Goal: Task Accomplishment & Management: Use online tool/utility

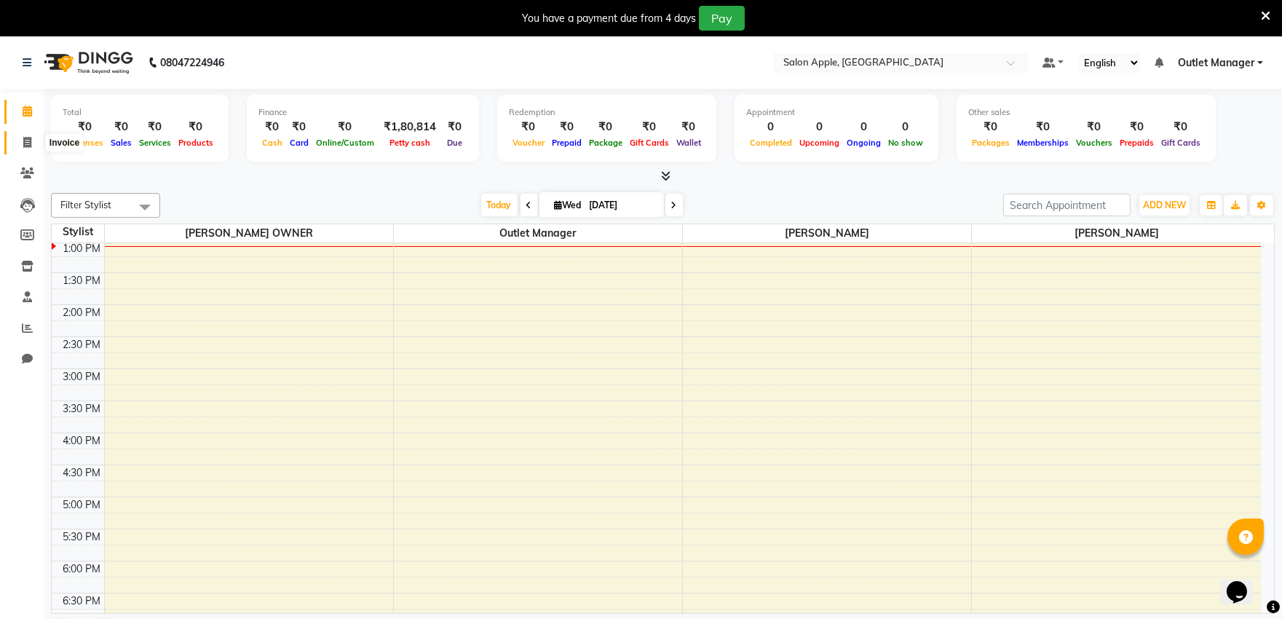
click at [29, 140] on icon at bounding box center [27, 142] width 8 height 11
select select "service"
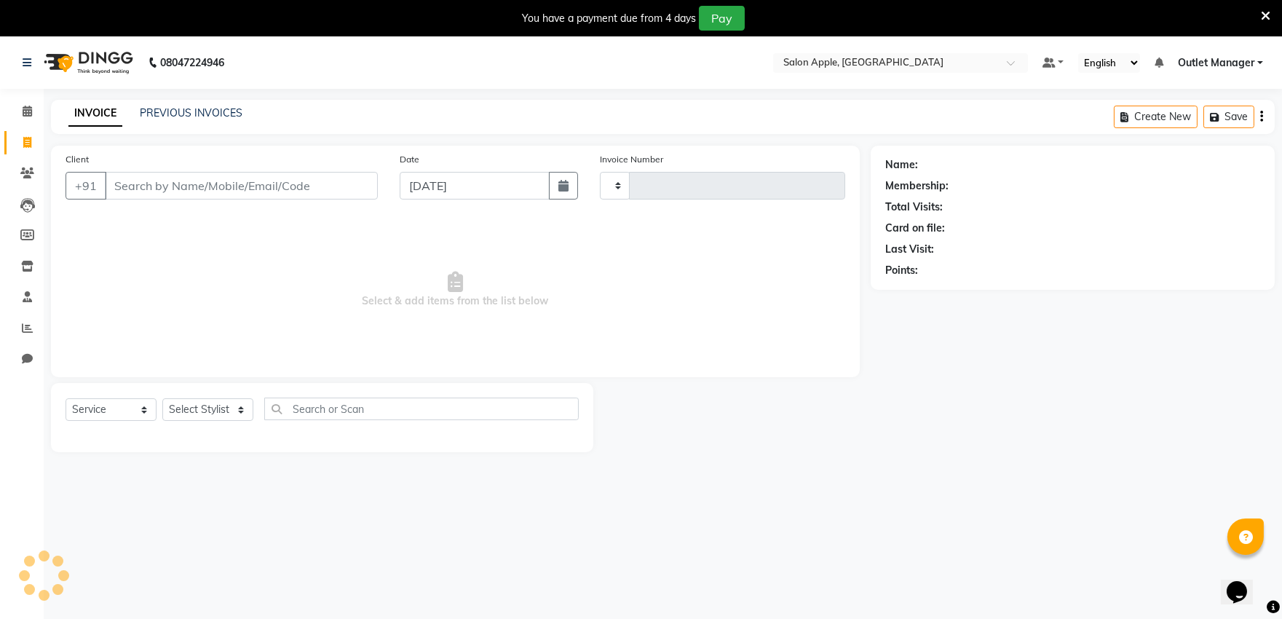
type input "0471"
select select "6774"
click at [172, 191] on input "Client" at bounding box center [241, 186] width 273 height 28
type input "9910081341"
click at [357, 177] on button "Add Client" at bounding box center [340, 186] width 75 height 28
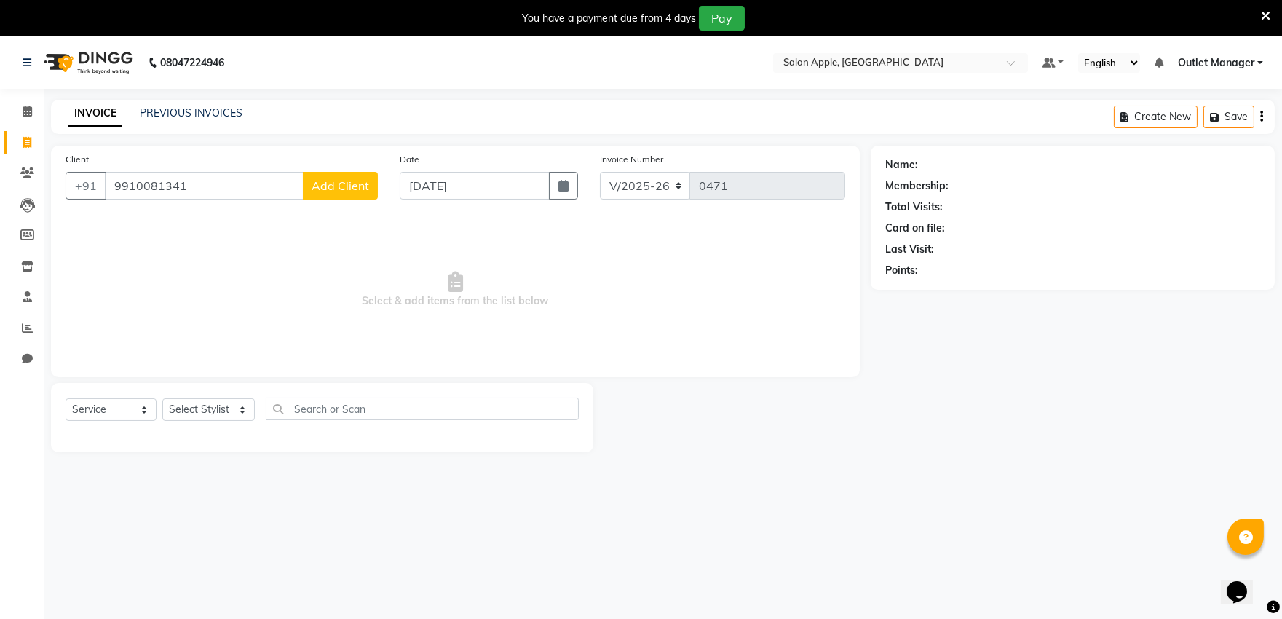
select select "22"
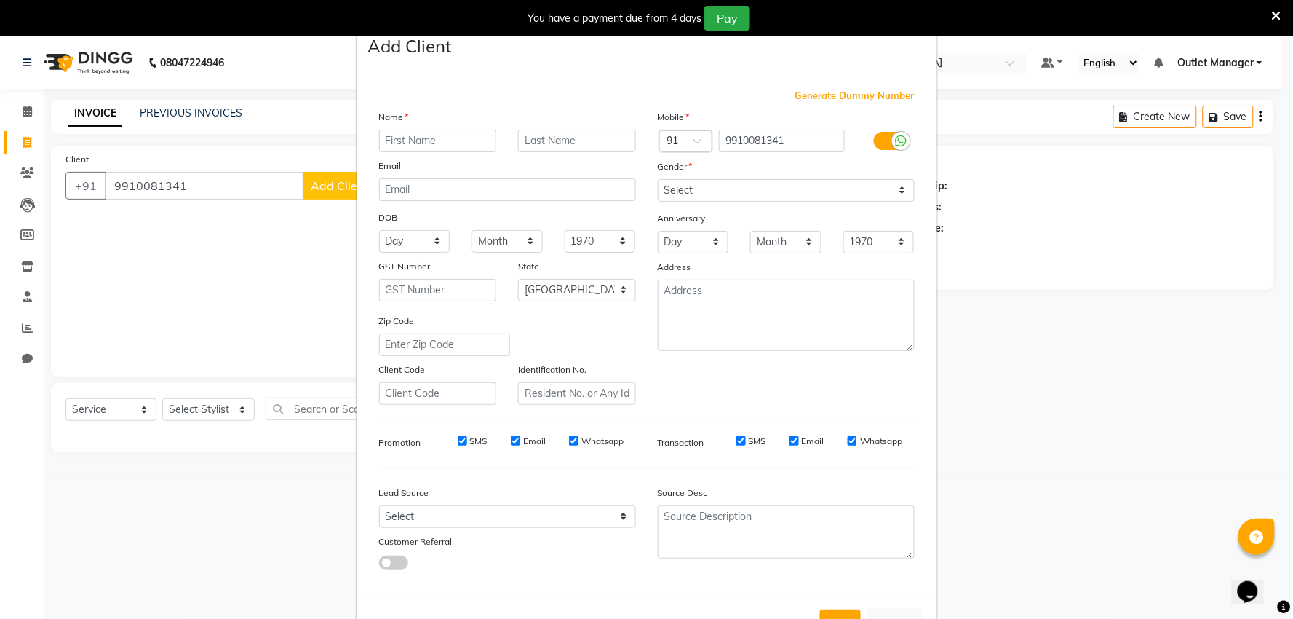
click at [397, 142] on input "text" at bounding box center [438, 141] width 118 height 23
type input "[PERSON_NAME]"
click at [564, 141] on input "text" at bounding box center [577, 141] width 118 height 23
click at [672, 187] on select "Select [DEMOGRAPHIC_DATA] [DEMOGRAPHIC_DATA] Other Prefer Not To Say" at bounding box center [786, 190] width 257 height 23
select select "[DEMOGRAPHIC_DATA]"
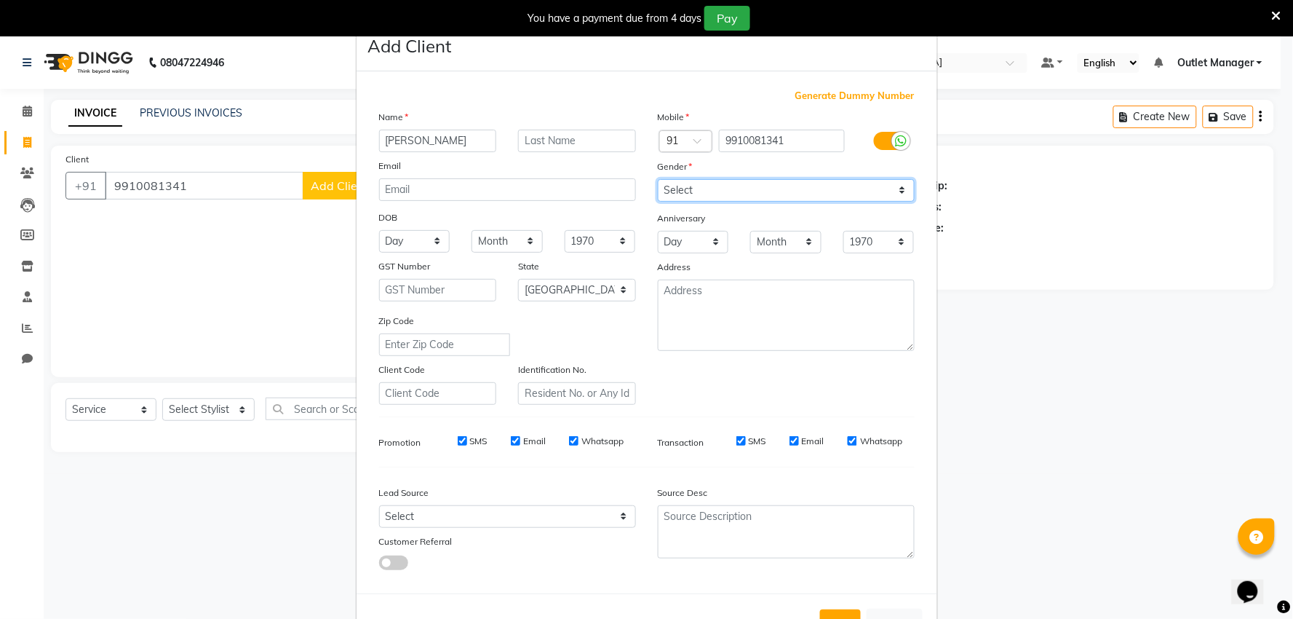
click at [658, 179] on select "Select [DEMOGRAPHIC_DATA] [DEMOGRAPHIC_DATA] Other Prefer Not To Say" at bounding box center [786, 190] width 257 height 23
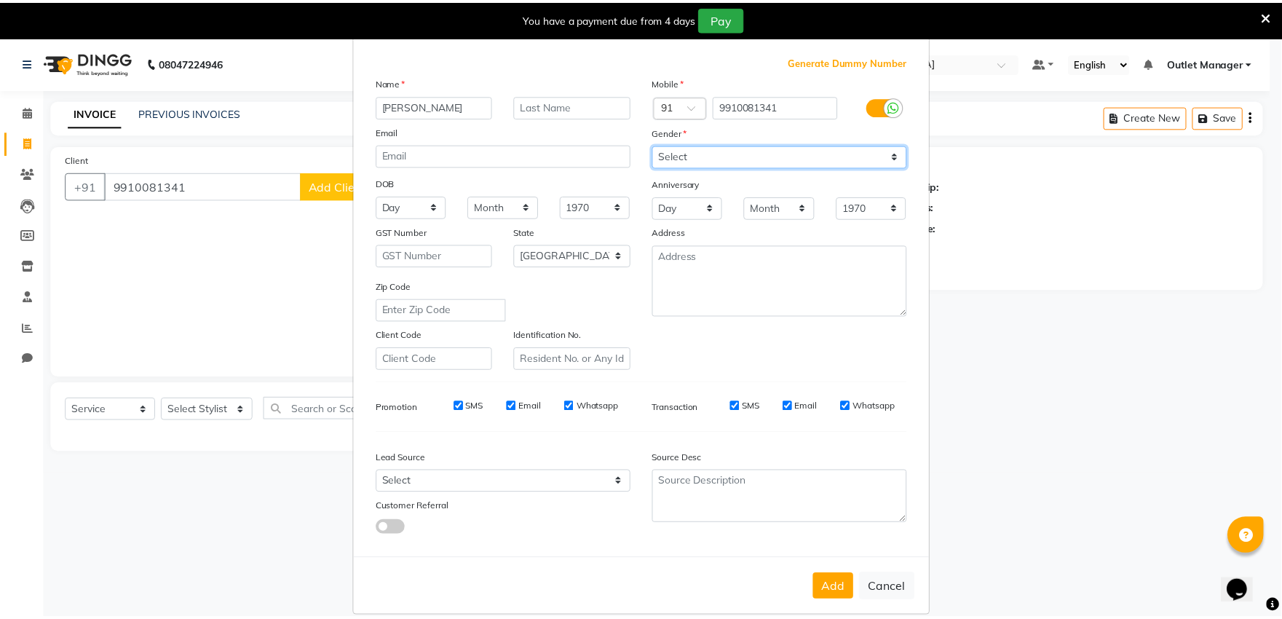
scroll to position [54, 0]
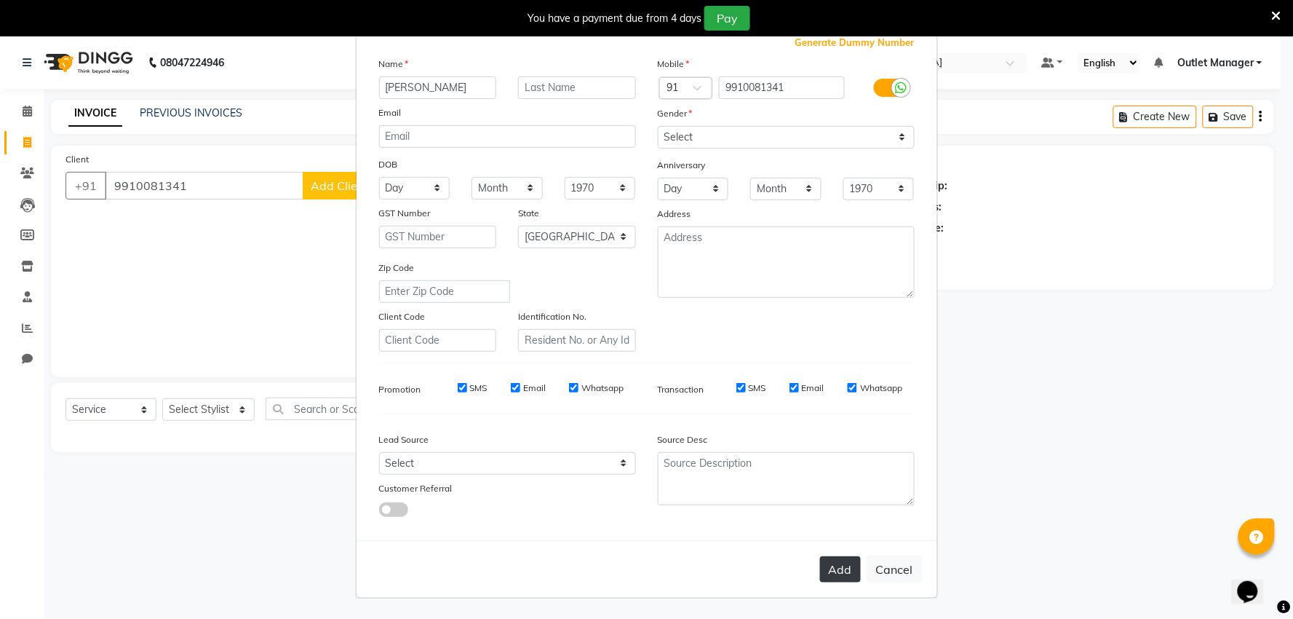
click at [842, 569] on button "Add" at bounding box center [840, 569] width 41 height 26
select select
select select "null"
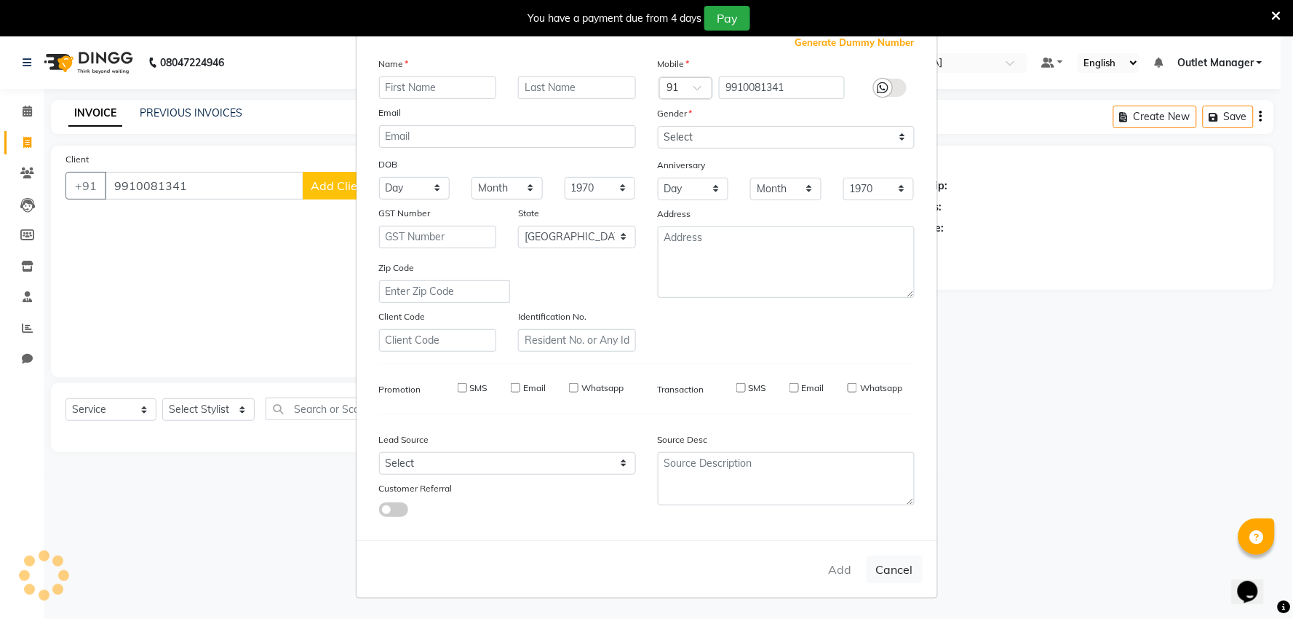
select select
checkbox input "false"
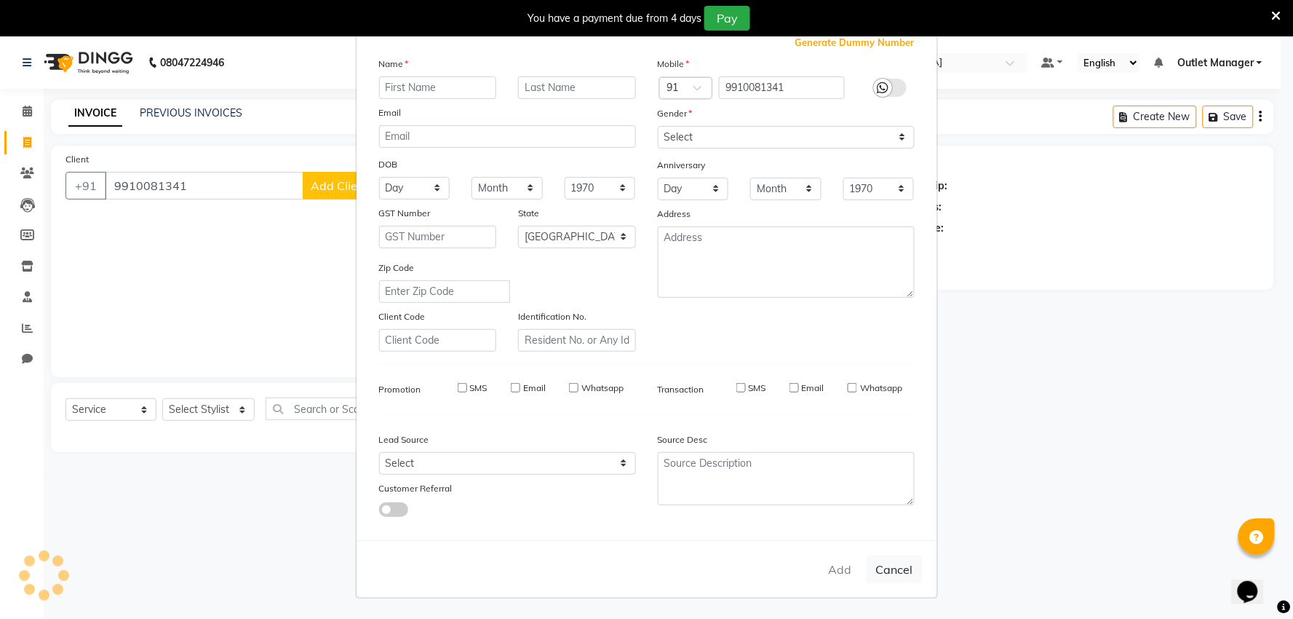
checkbox input "false"
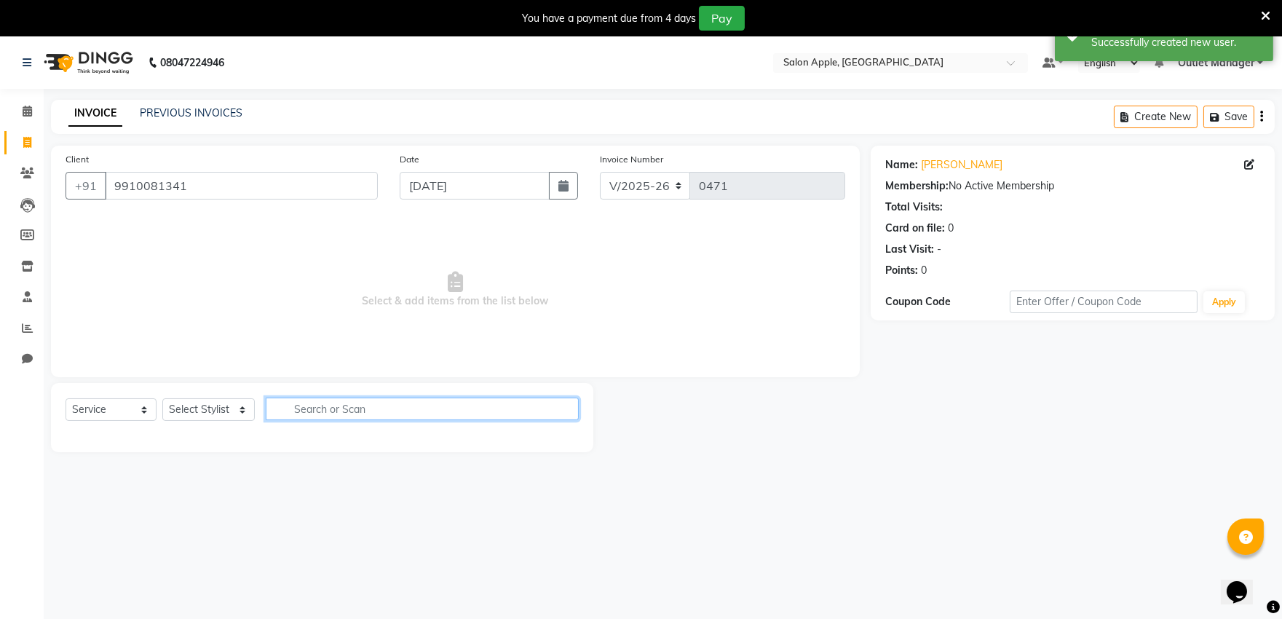
click at [310, 408] on input "text" at bounding box center [422, 408] width 313 height 23
click at [223, 416] on select "Select Stylist abhishek [PERSON_NAME] [PERSON_NAME] Outlet Manager [PERSON_NAME…" at bounding box center [208, 409] width 92 height 23
click at [162, 399] on select "Select Stylist abhishek [PERSON_NAME] [PERSON_NAME] Outlet Manager [PERSON_NAME…" at bounding box center [208, 409] width 92 height 23
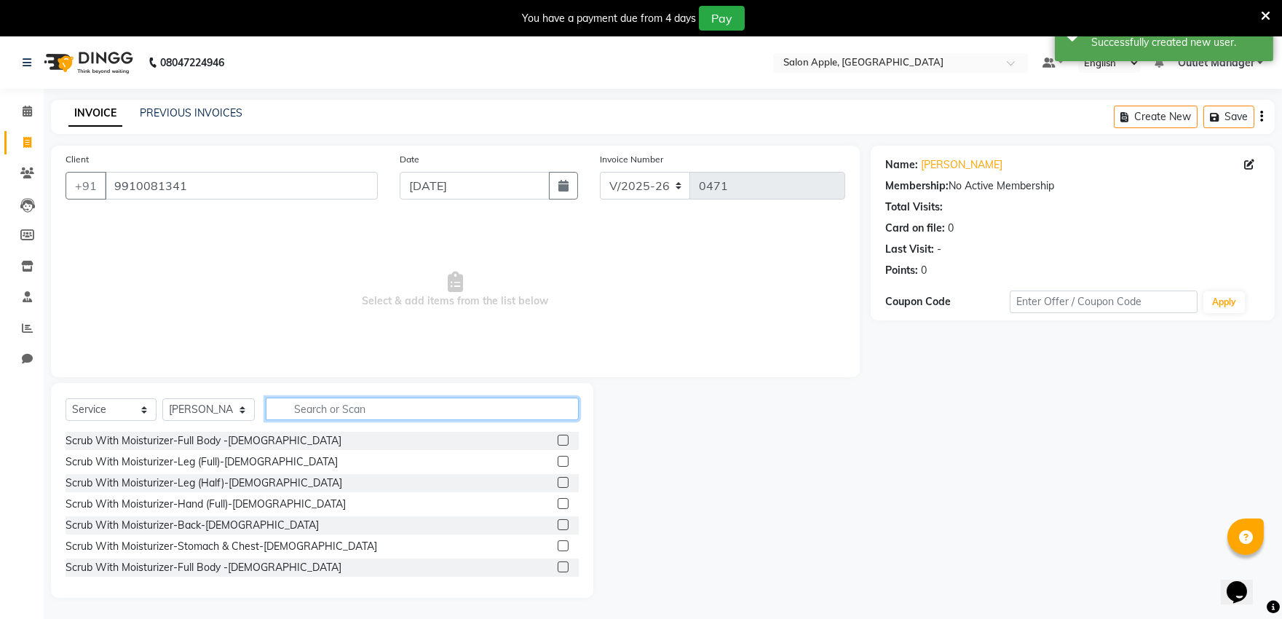
click at [343, 416] on input "text" at bounding box center [422, 408] width 313 height 23
drag, startPoint x: 238, startPoint y: 405, endPoint x: 252, endPoint y: 413, distance: 16.0
click at [249, 411] on select "Select Stylist abhishek [PERSON_NAME] [PERSON_NAME] Outlet Manager [PERSON_NAME…" at bounding box center [208, 409] width 92 height 23
select select "53057"
click at [162, 399] on select "Select Stylist abhishek [PERSON_NAME] [PERSON_NAME] Outlet Manager [PERSON_NAME…" at bounding box center [208, 409] width 92 height 23
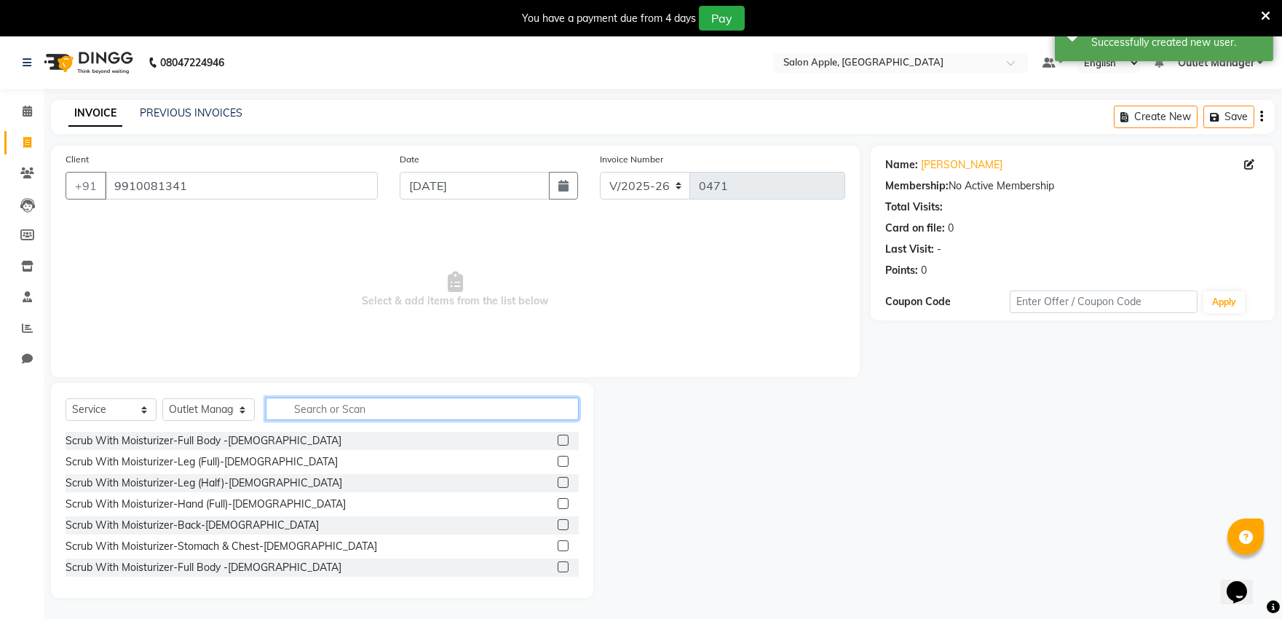
click at [343, 413] on input "text" at bounding box center [422, 408] width 313 height 23
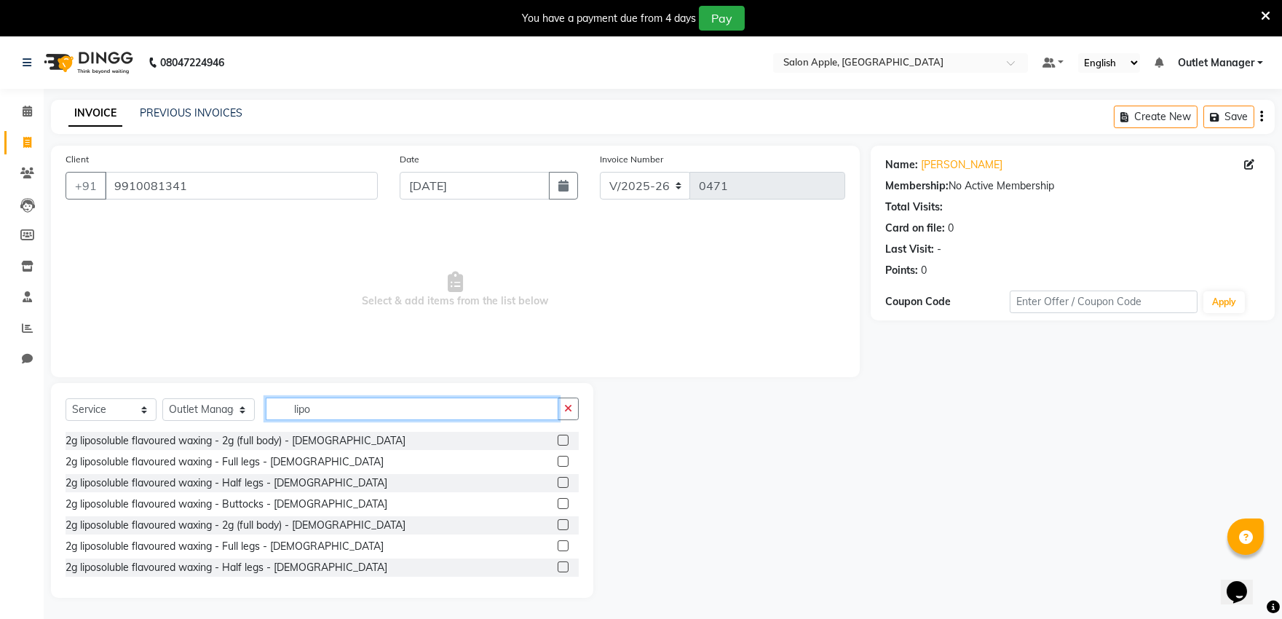
type input "lipo"
click at [557, 456] on label at bounding box center [562, 461] width 11 height 11
click at [557, 457] on input "checkbox" at bounding box center [561, 461] width 9 height 9
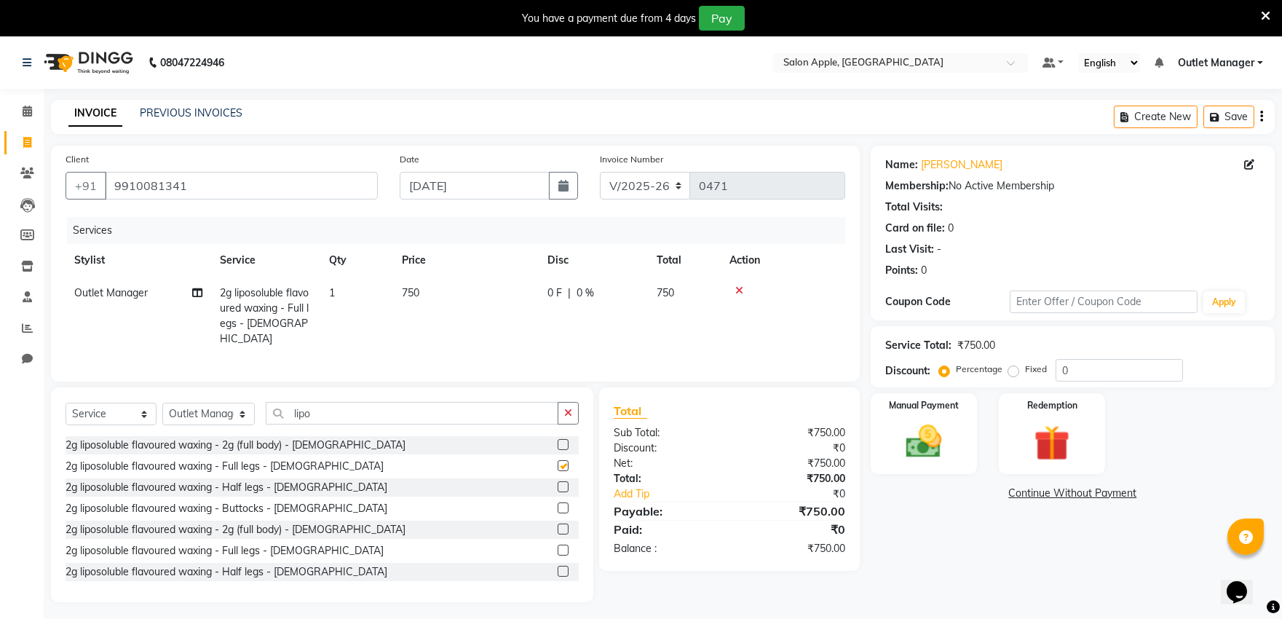
checkbox input "false"
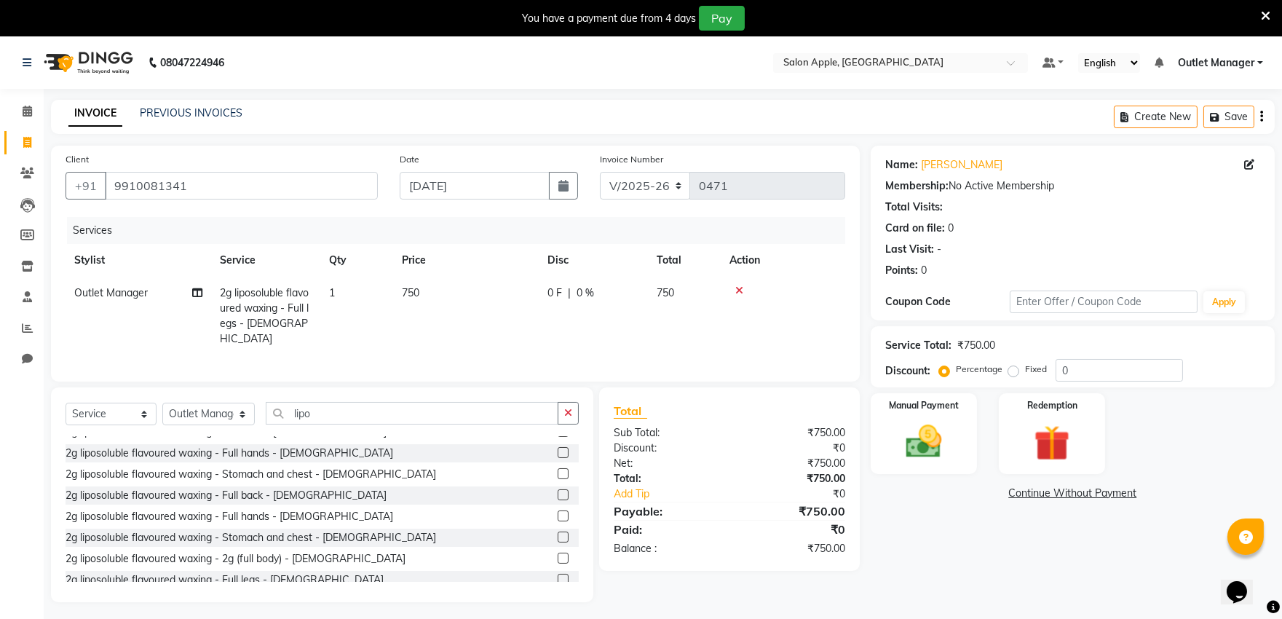
scroll to position [162, 0]
click at [557, 510] on label at bounding box center [562, 514] width 11 height 11
click at [557, 511] on input "checkbox" at bounding box center [561, 515] width 9 height 9
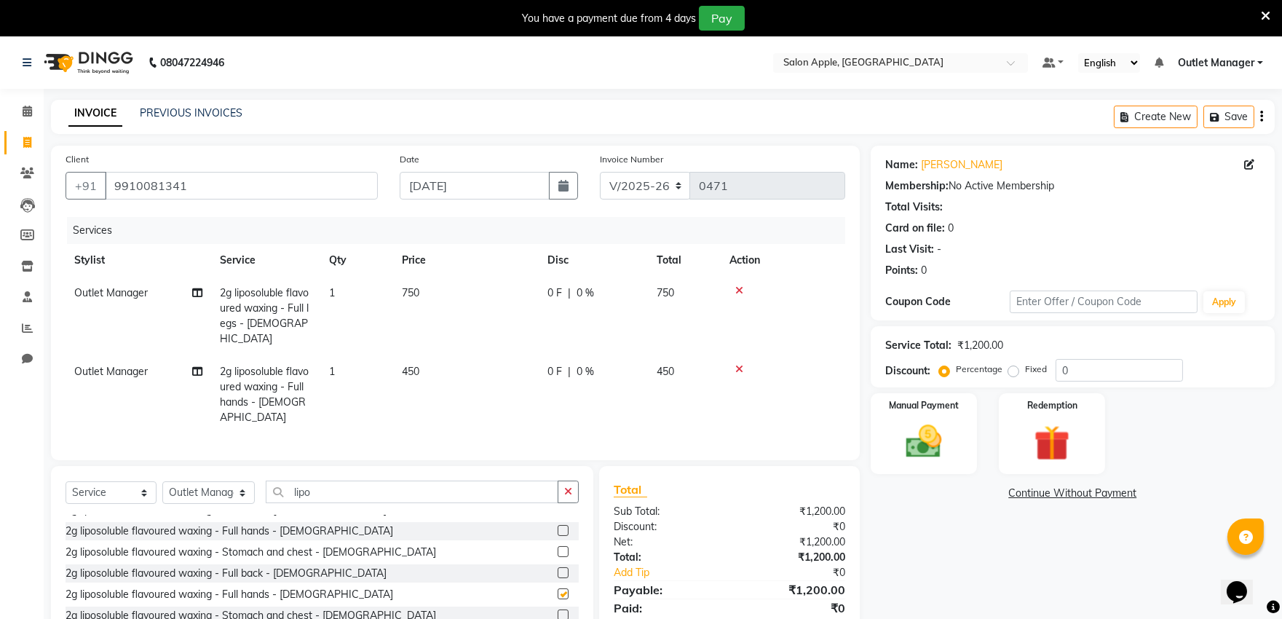
checkbox input "false"
click at [488, 480] on input "lipo" at bounding box center [412, 491] width 293 height 23
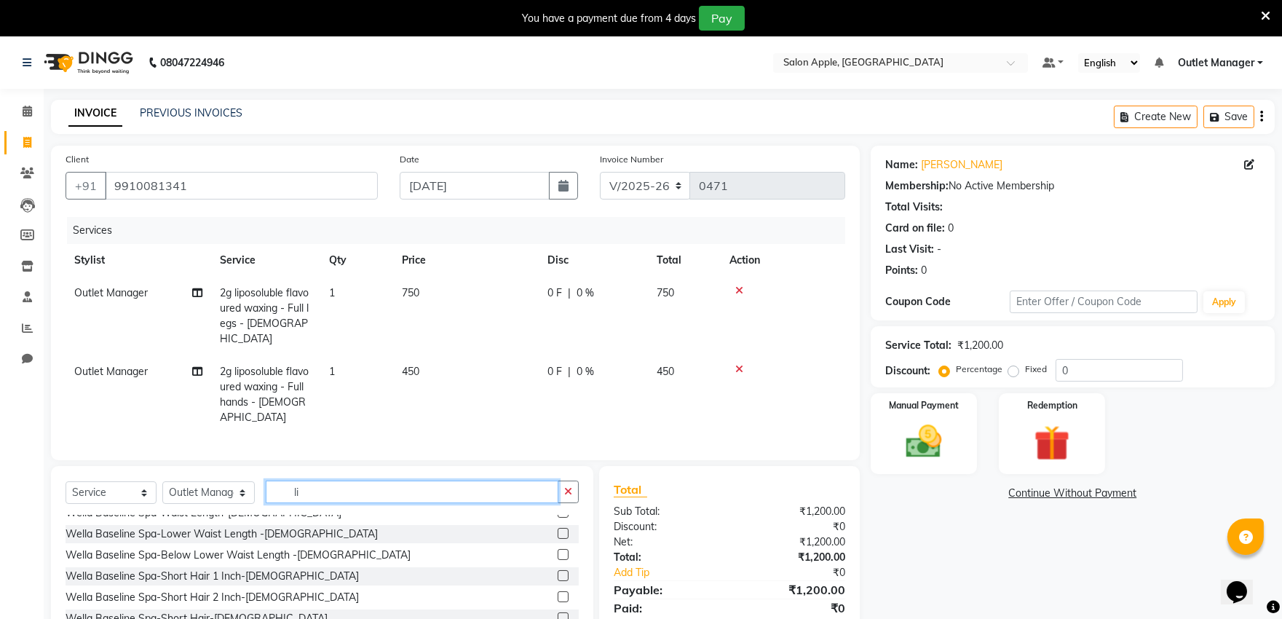
type input "l"
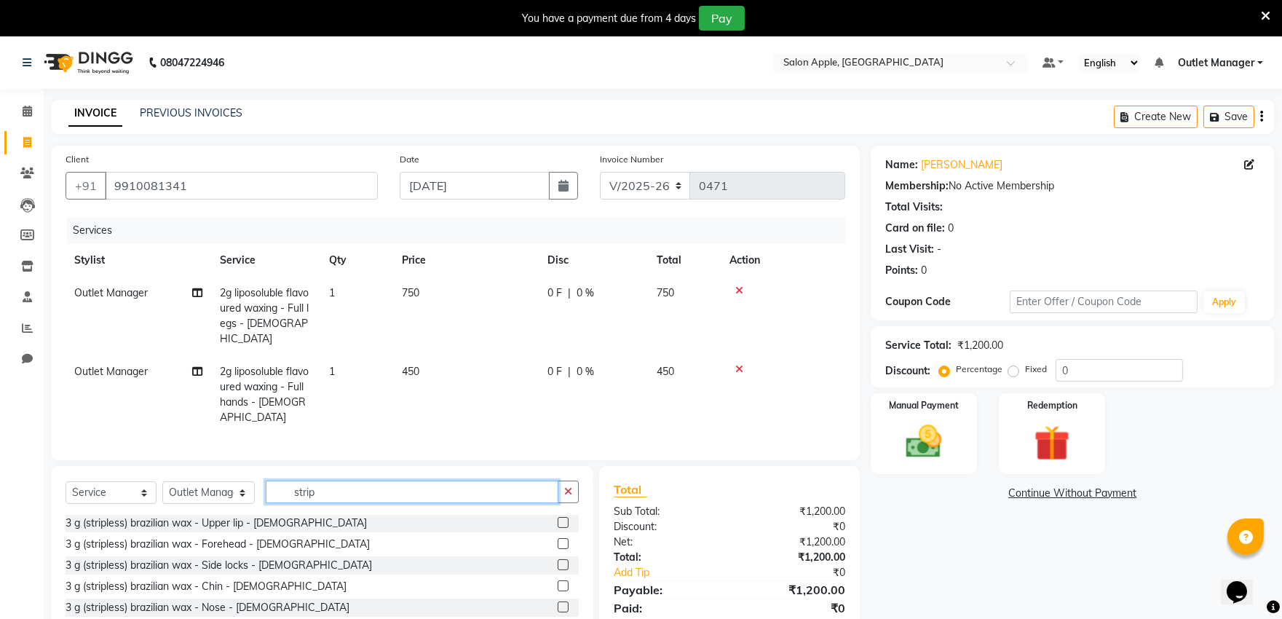
scroll to position [251, 0]
type input "strip"
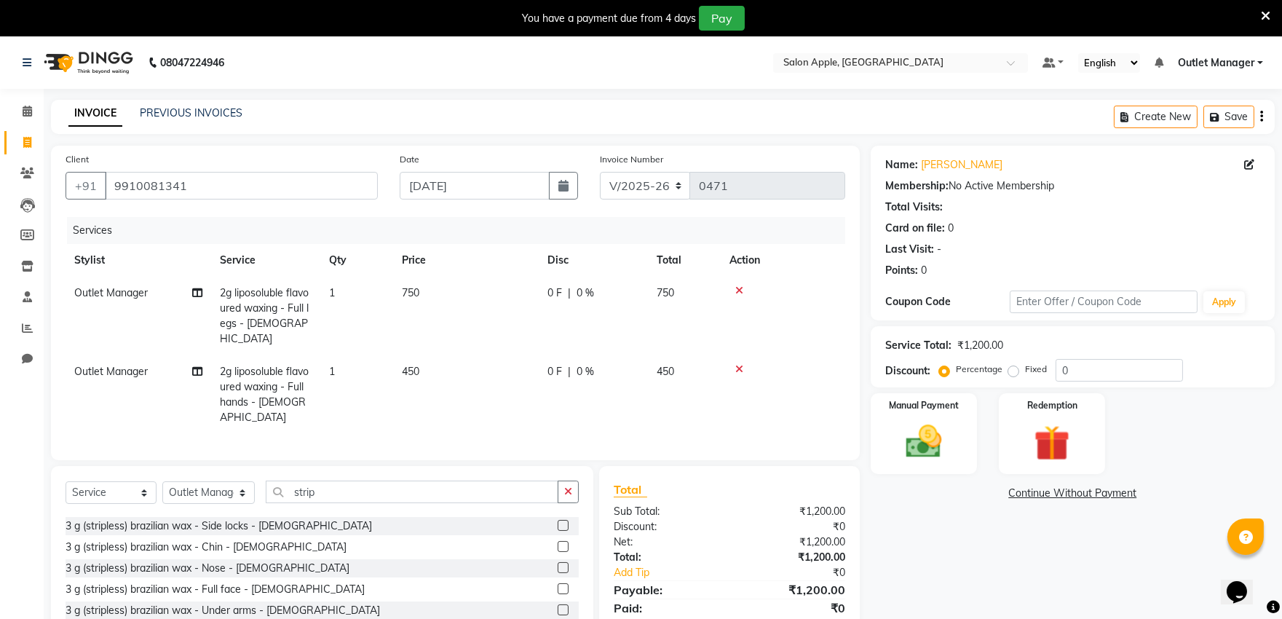
click at [557, 604] on label at bounding box center [562, 609] width 11 height 11
click at [557, 605] on input "checkbox" at bounding box center [561, 609] width 9 height 9
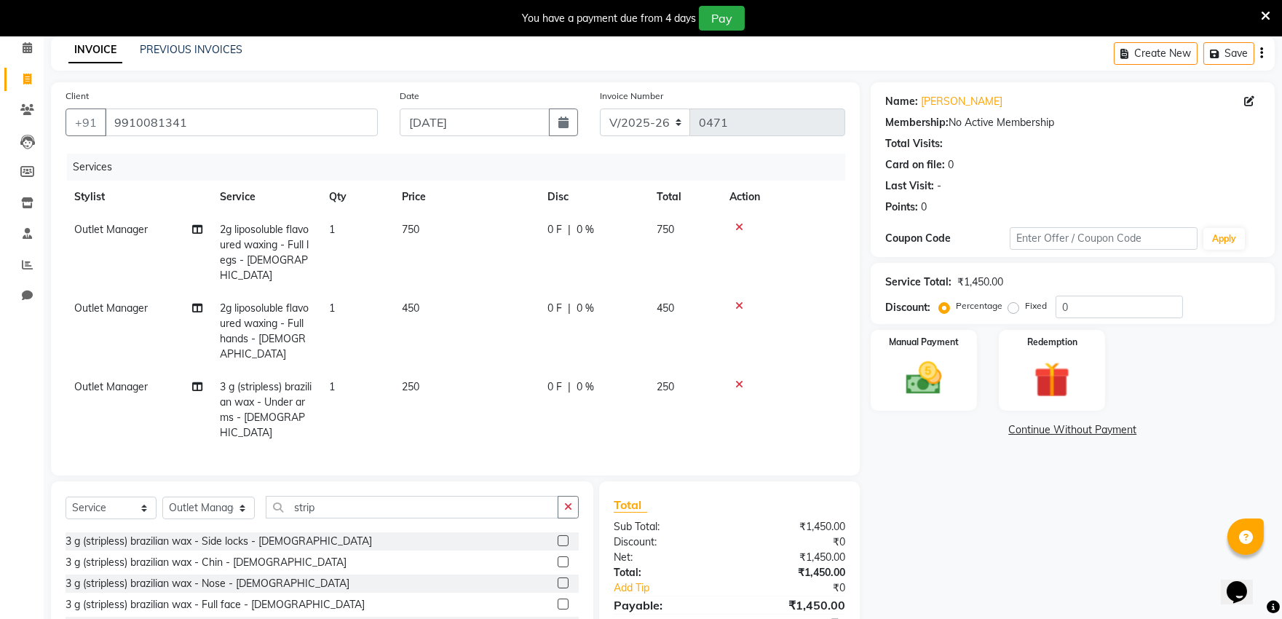
checkbox input "false"
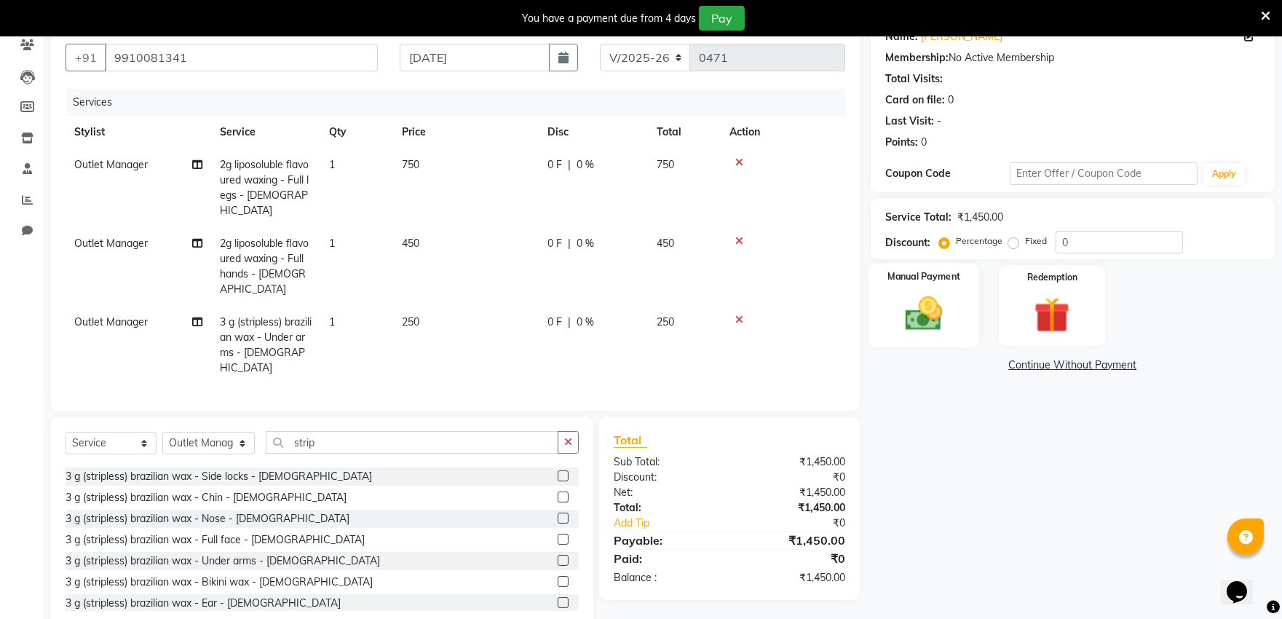
click at [932, 324] on img at bounding box center [923, 313] width 60 height 43
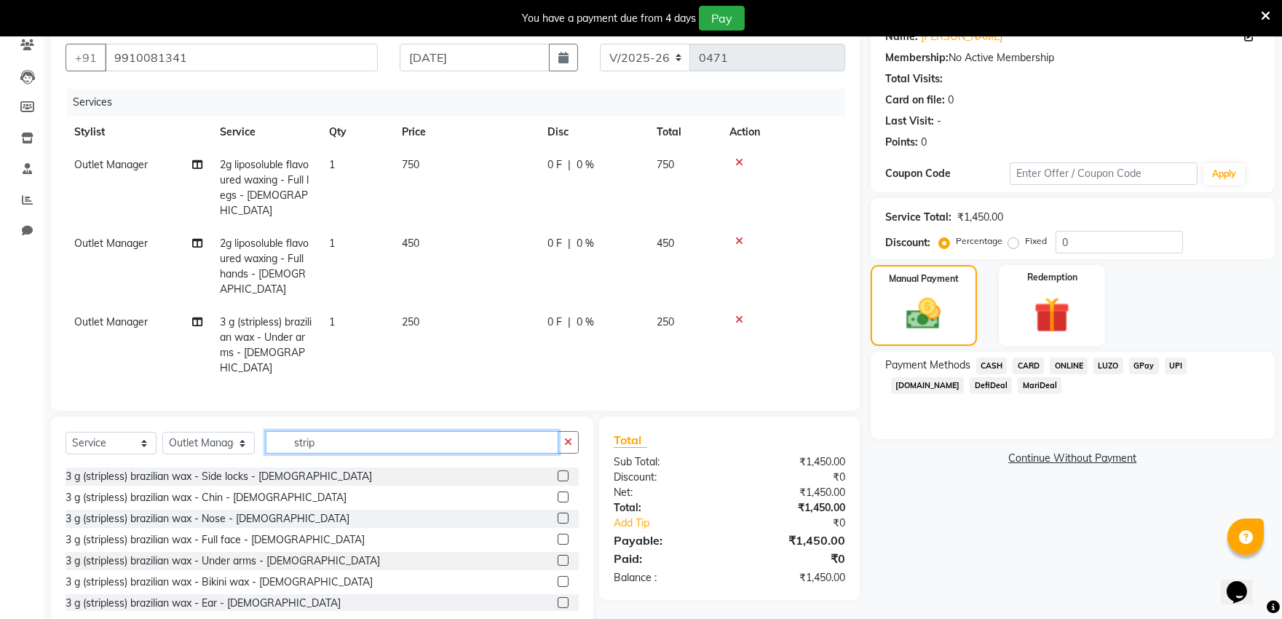
click at [384, 431] on input "strip" at bounding box center [412, 442] width 293 height 23
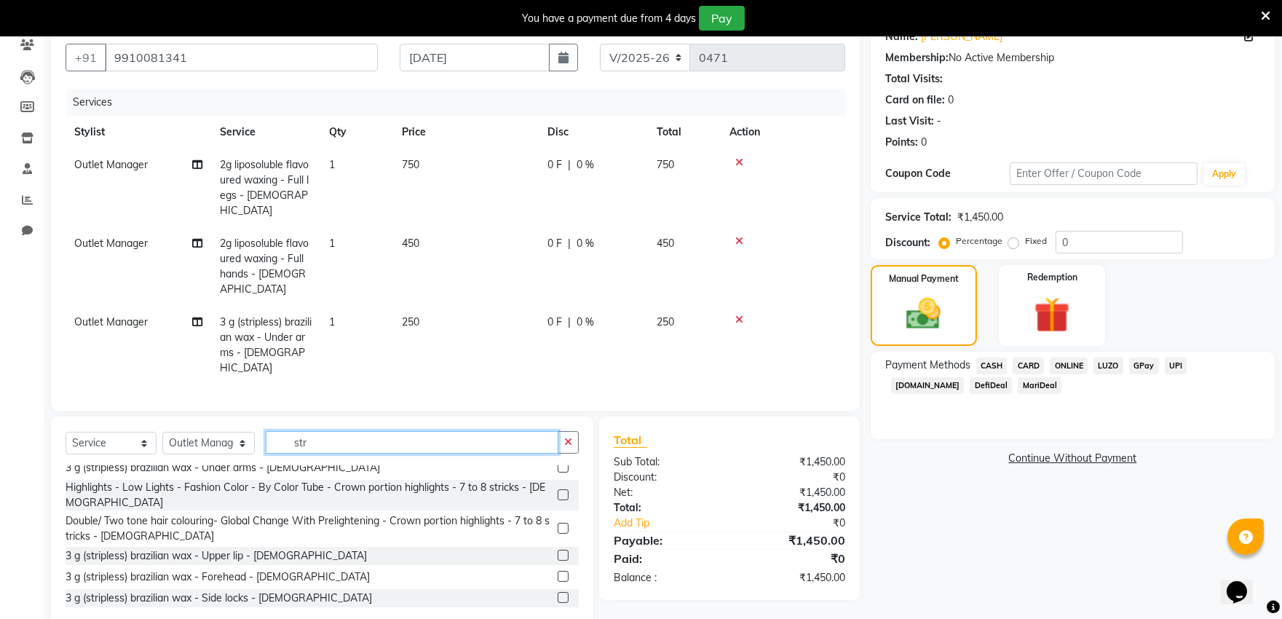
scroll to position [373, 0]
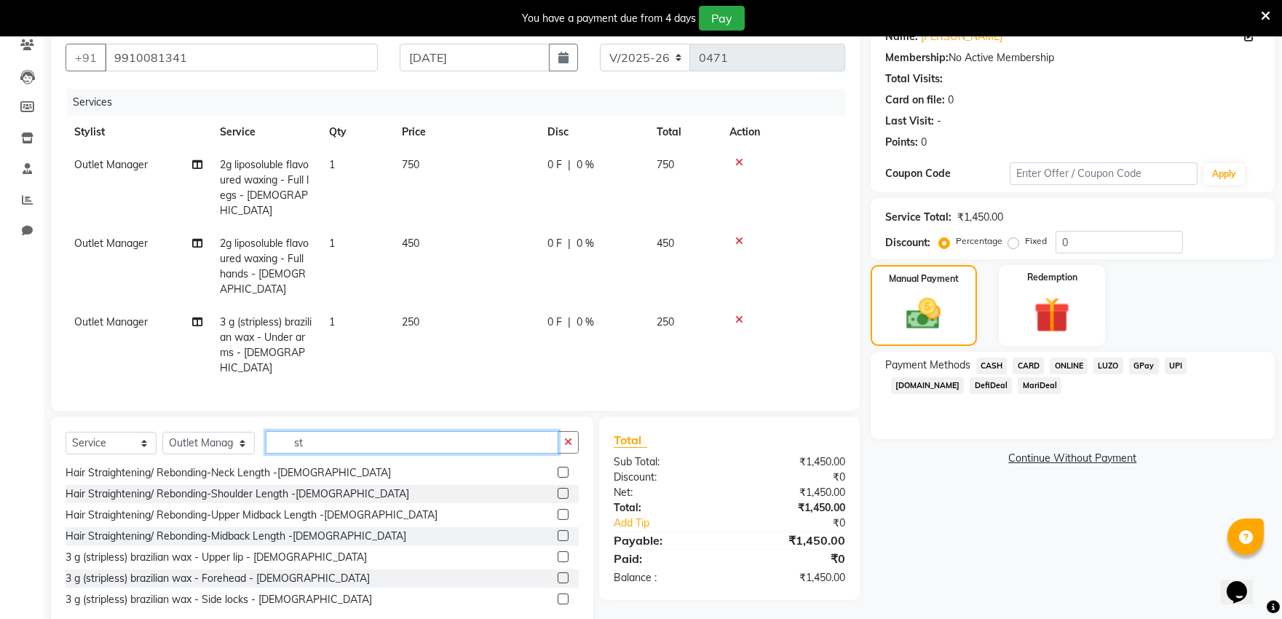
type input "s"
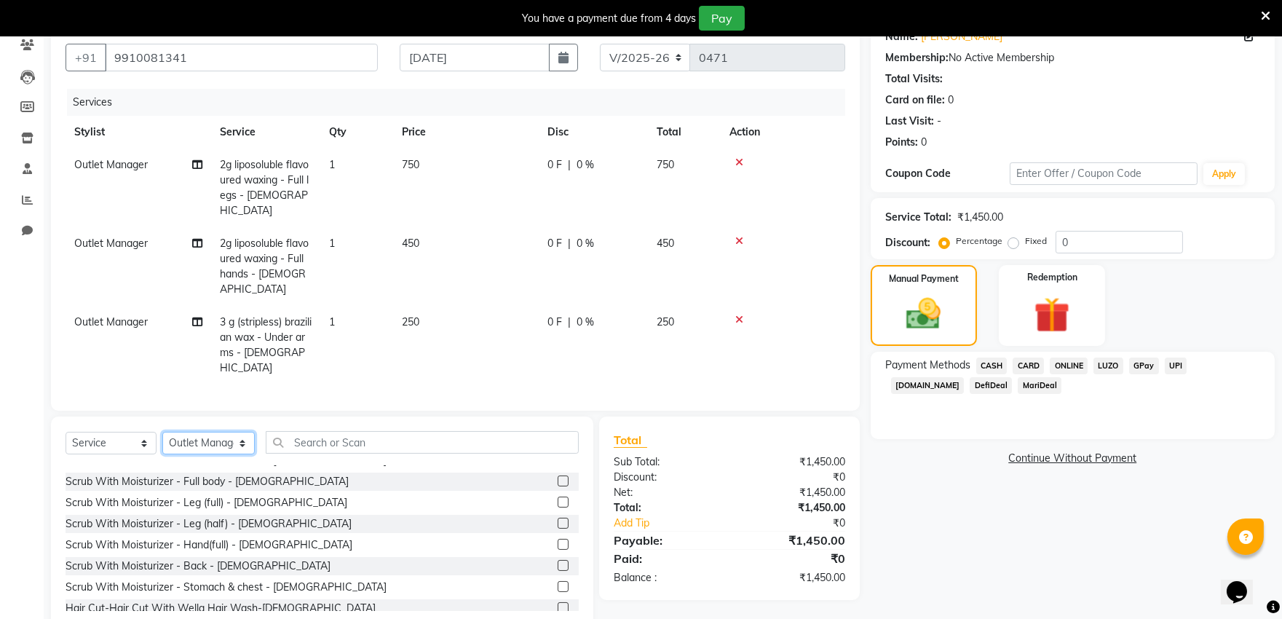
click at [242, 432] on select "Select Stylist abhishek [PERSON_NAME] [PERSON_NAME] Outlet Manager [PERSON_NAME…" at bounding box center [208, 443] width 92 height 23
select select "57881"
click at [162, 432] on select "Select Stylist abhishek [PERSON_NAME] [PERSON_NAME] Outlet Manager [PERSON_NAME…" at bounding box center [208, 443] width 92 height 23
click at [135, 432] on select "Select Service Product Membership Package Voucher Prepaid Gift Card" at bounding box center [110, 443] width 91 height 23
click at [65, 432] on select "Select Service Product Membership Package Voucher Prepaid Gift Card" at bounding box center [110, 443] width 91 height 23
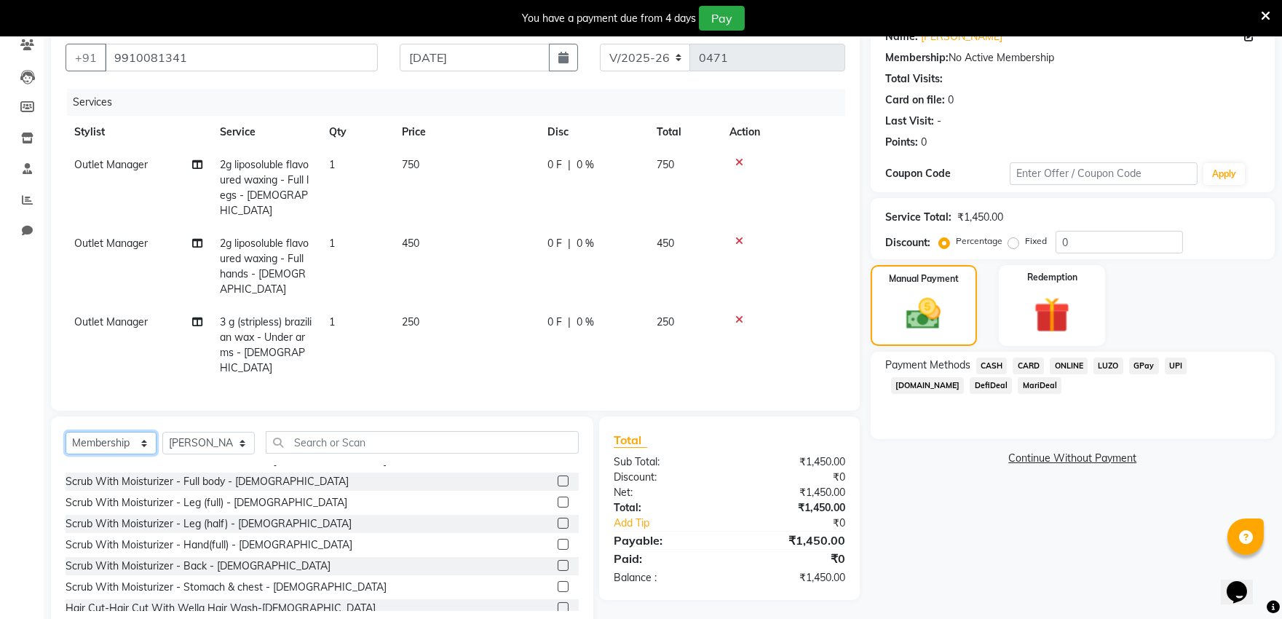
scroll to position [98, 0]
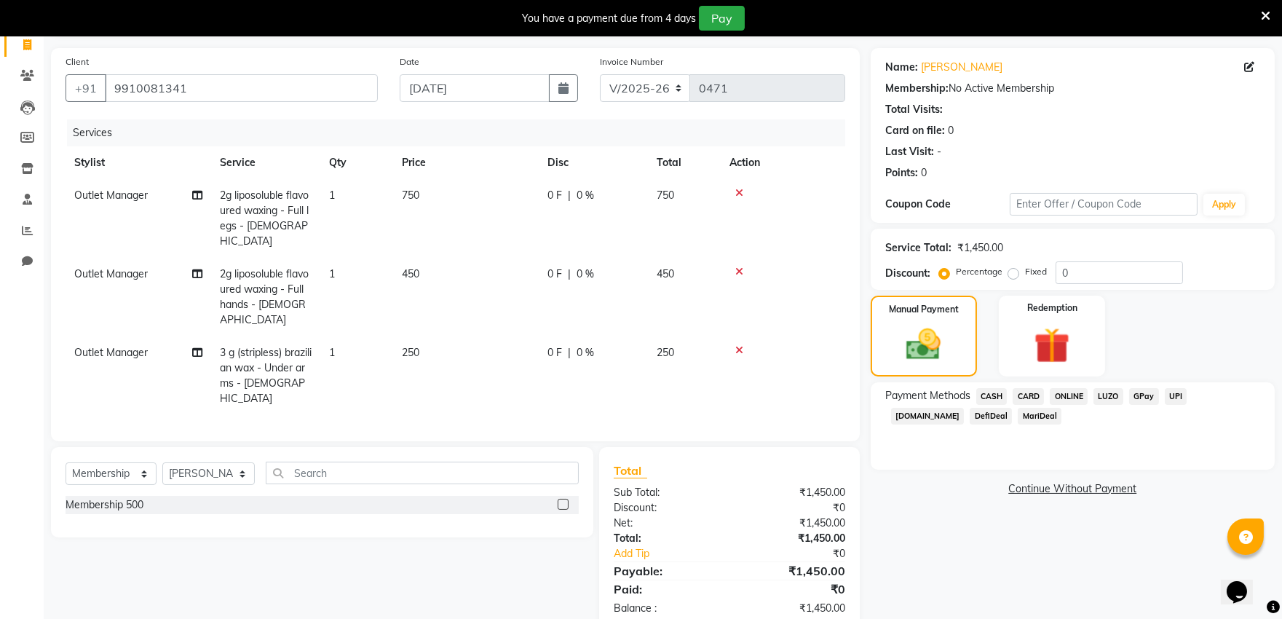
click at [562, 499] on label at bounding box center [562, 504] width 11 height 11
click at [562, 500] on input "checkbox" at bounding box center [561, 504] width 9 height 9
select select "select"
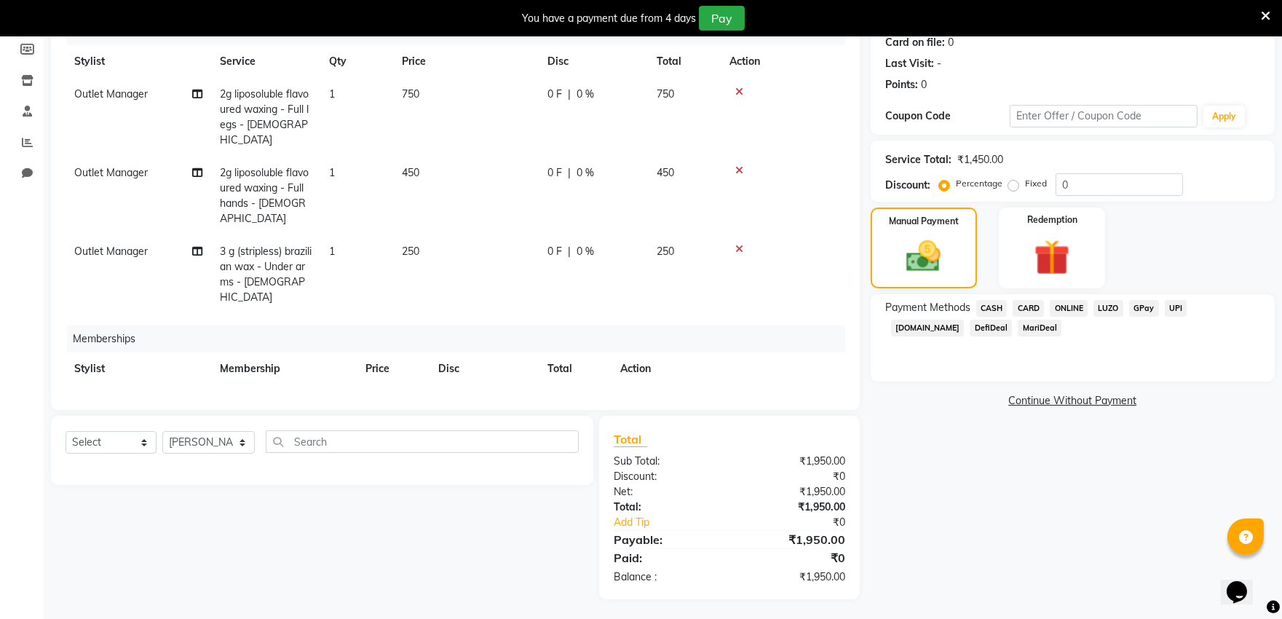
scroll to position [188, 0]
click at [1065, 300] on span "ONLINE" at bounding box center [1068, 306] width 38 height 17
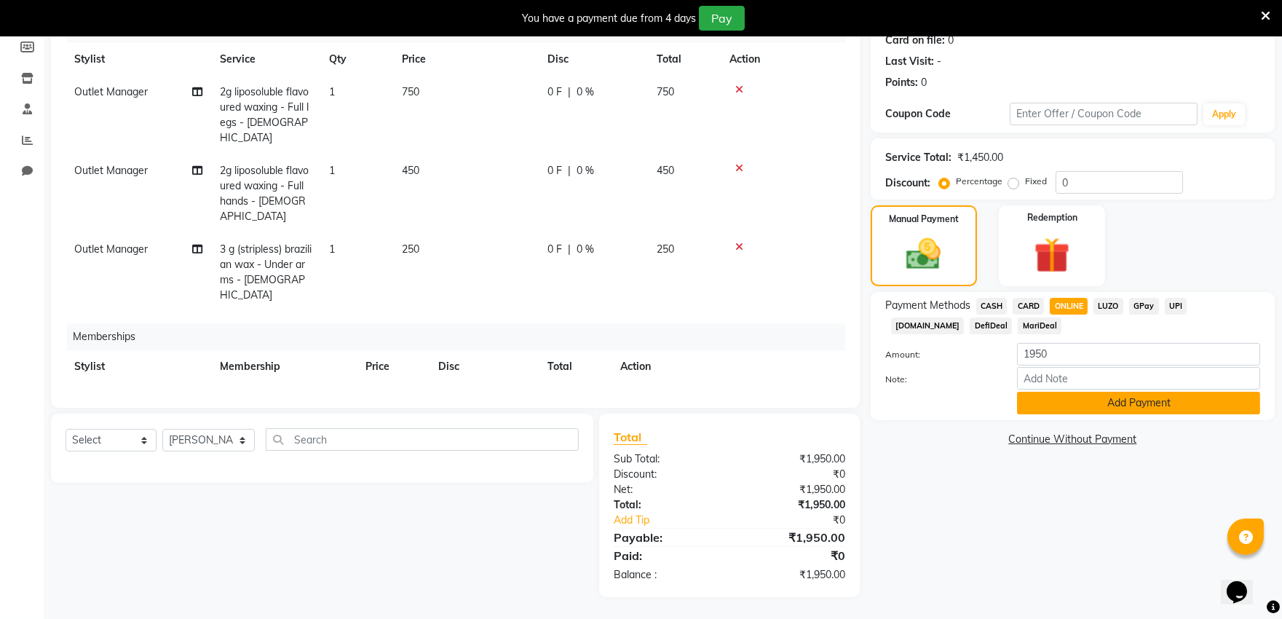
click at [1078, 402] on button "Add Payment" at bounding box center [1138, 403] width 243 height 23
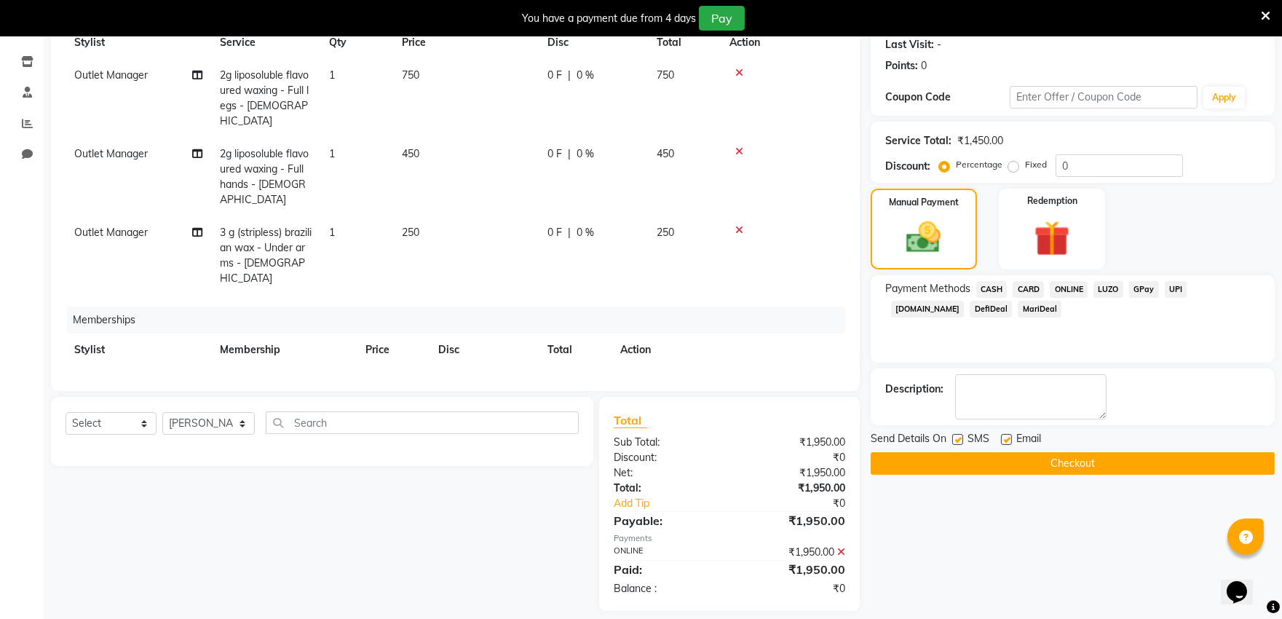
scroll to position [218, 0]
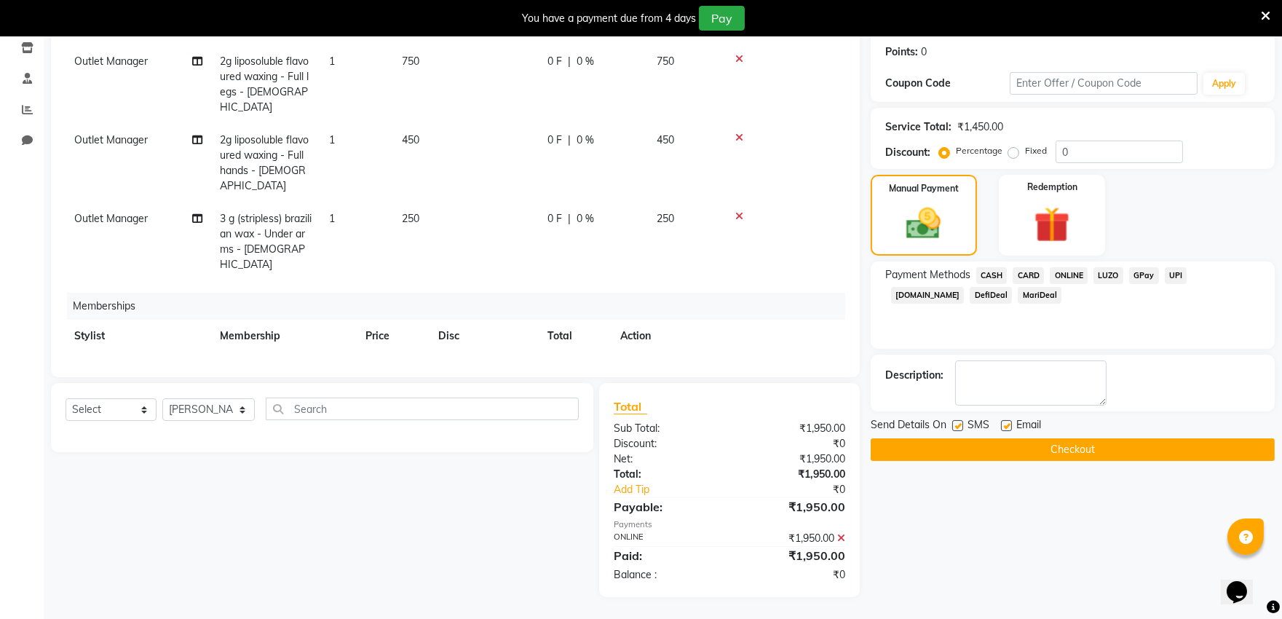
click at [1056, 447] on button "Checkout" at bounding box center [1072, 449] width 404 height 23
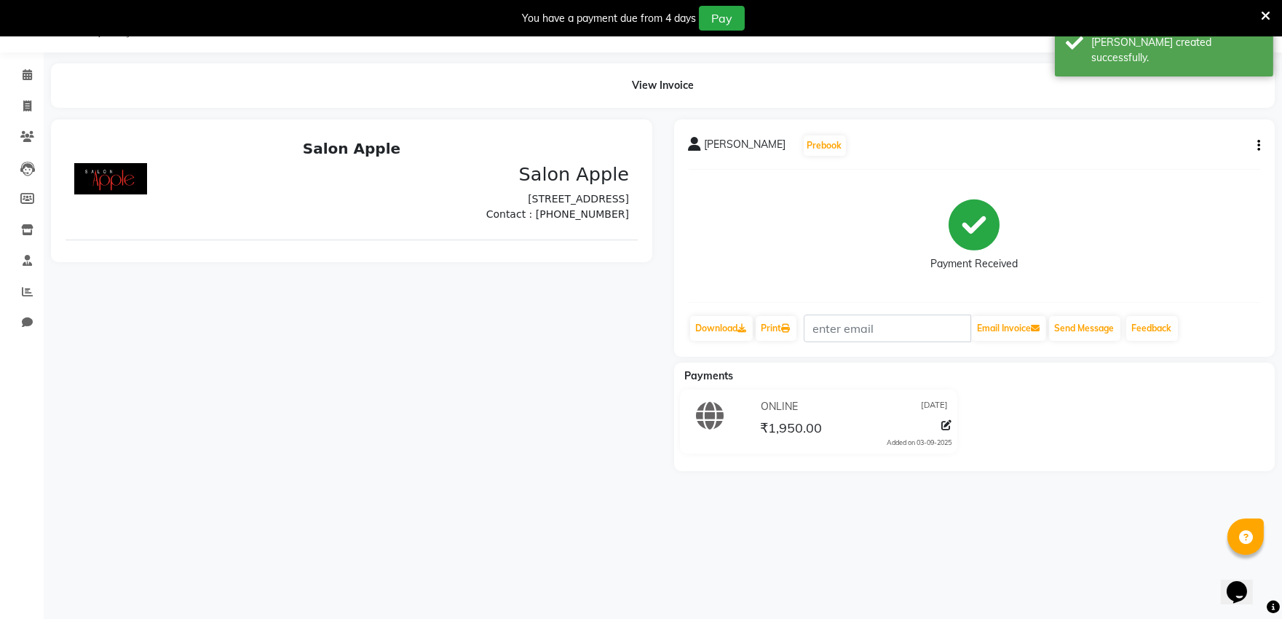
scroll to position [58, 0]
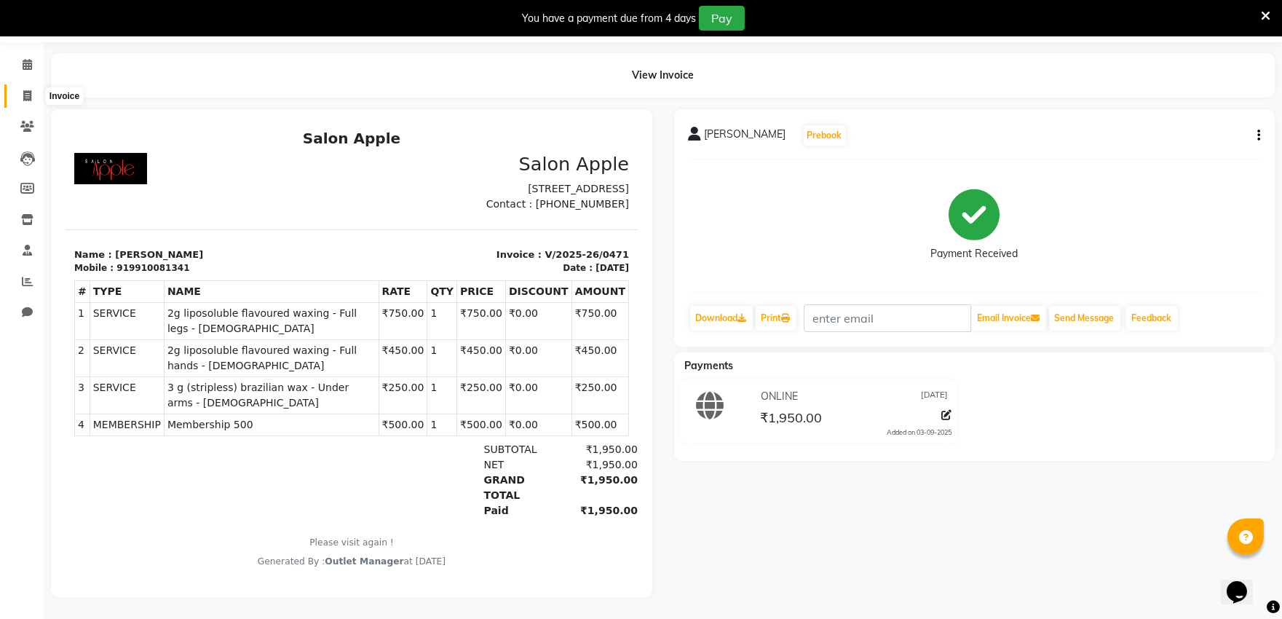
click at [28, 90] on icon at bounding box center [27, 95] width 8 height 11
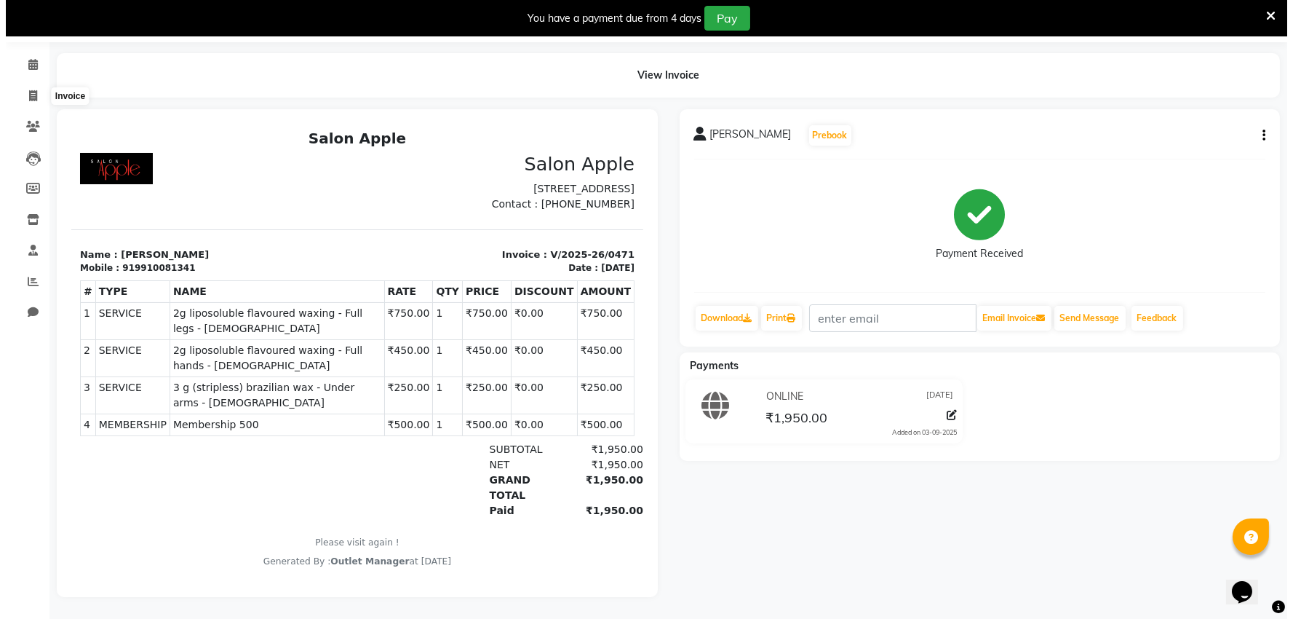
scroll to position [36, 0]
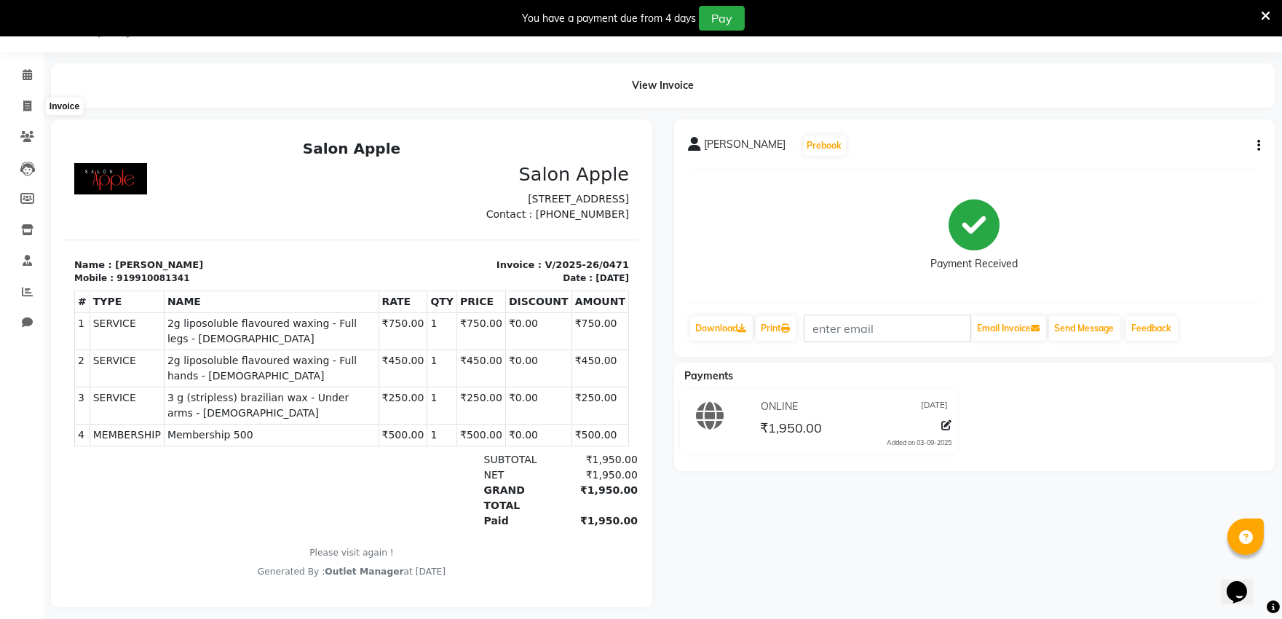
select select "6774"
select select "service"
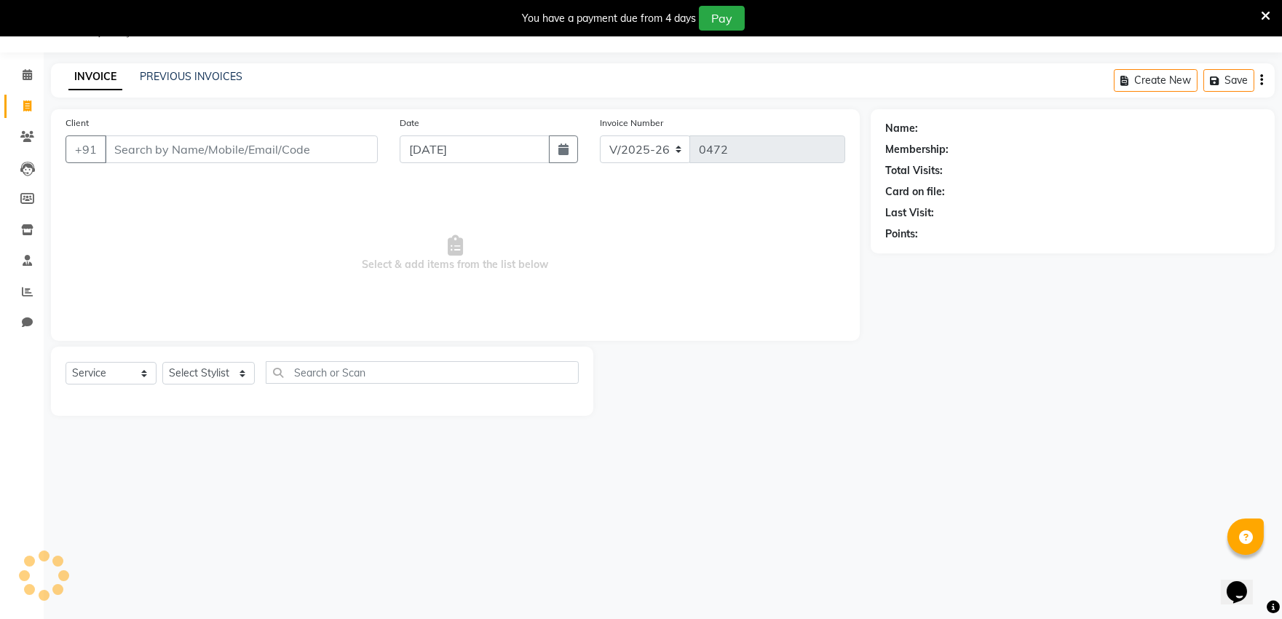
click at [183, 148] on input "Client" at bounding box center [241, 149] width 273 height 28
type input "8888057617"
click at [365, 148] on span "Add Client" at bounding box center [339, 149] width 57 height 15
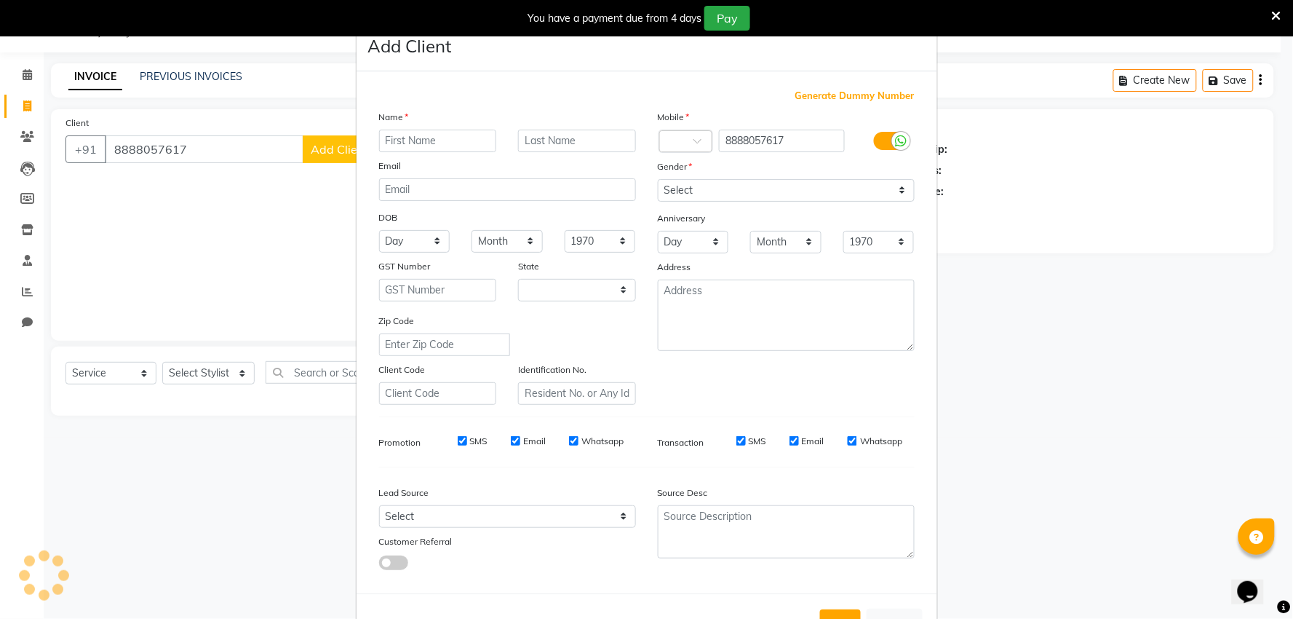
select select "22"
click at [425, 135] on input "text" at bounding box center [438, 141] width 118 height 23
type input "Bhavya"
click at [718, 193] on select "Select [DEMOGRAPHIC_DATA] [DEMOGRAPHIC_DATA] Other Prefer Not To Say" at bounding box center [786, 190] width 257 height 23
select select "[DEMOGRAPHIC_DATA]"
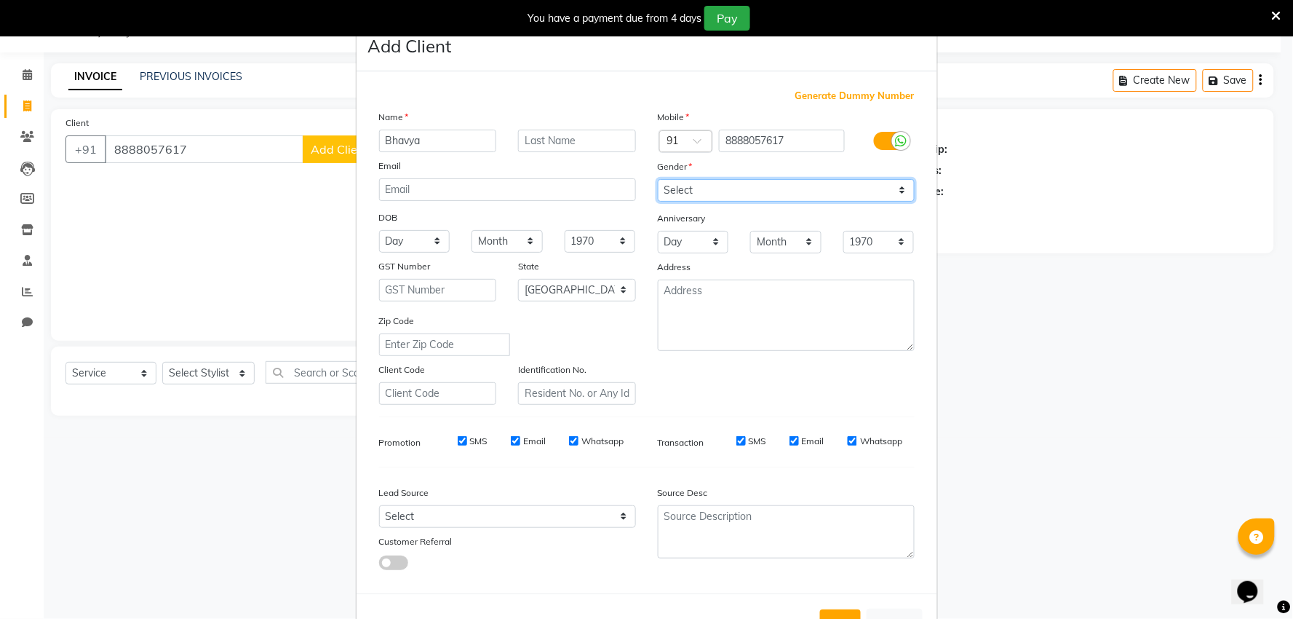
click at [658, 179] on select "Select [DEMOGRAPHIC_DATA] [DEMOGRAPHIC_DATA] Other Prefer Not To Say" at bounding box center [786, 190] width 257 height 23
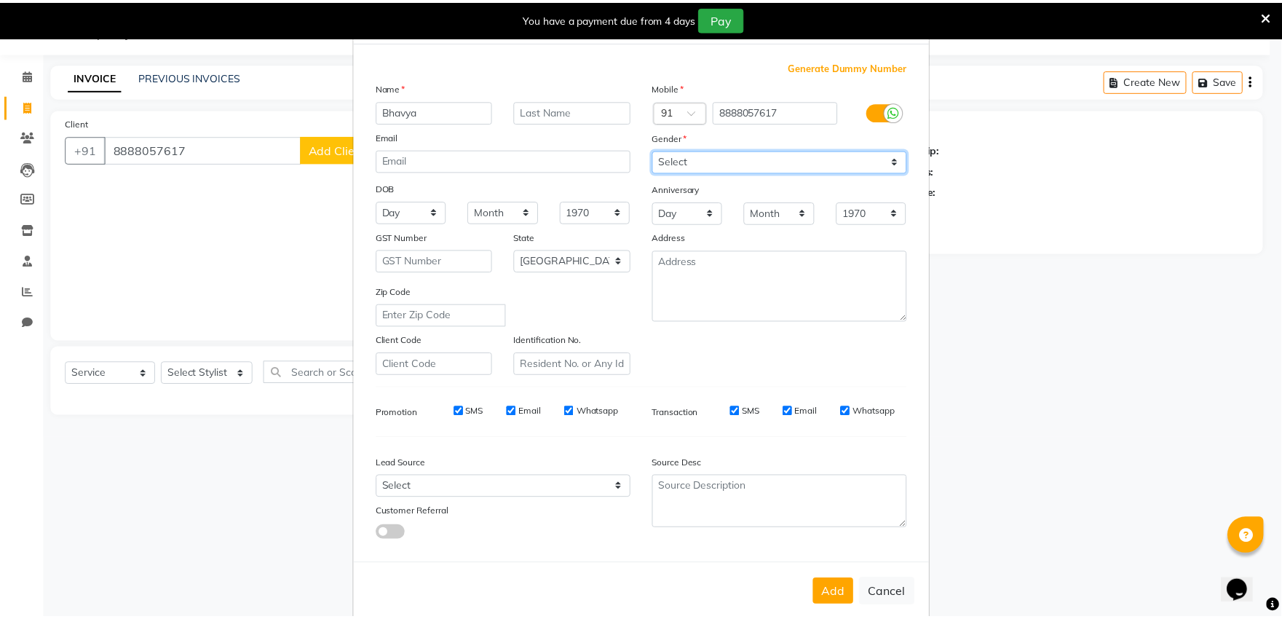
scroll to position [54, 0]
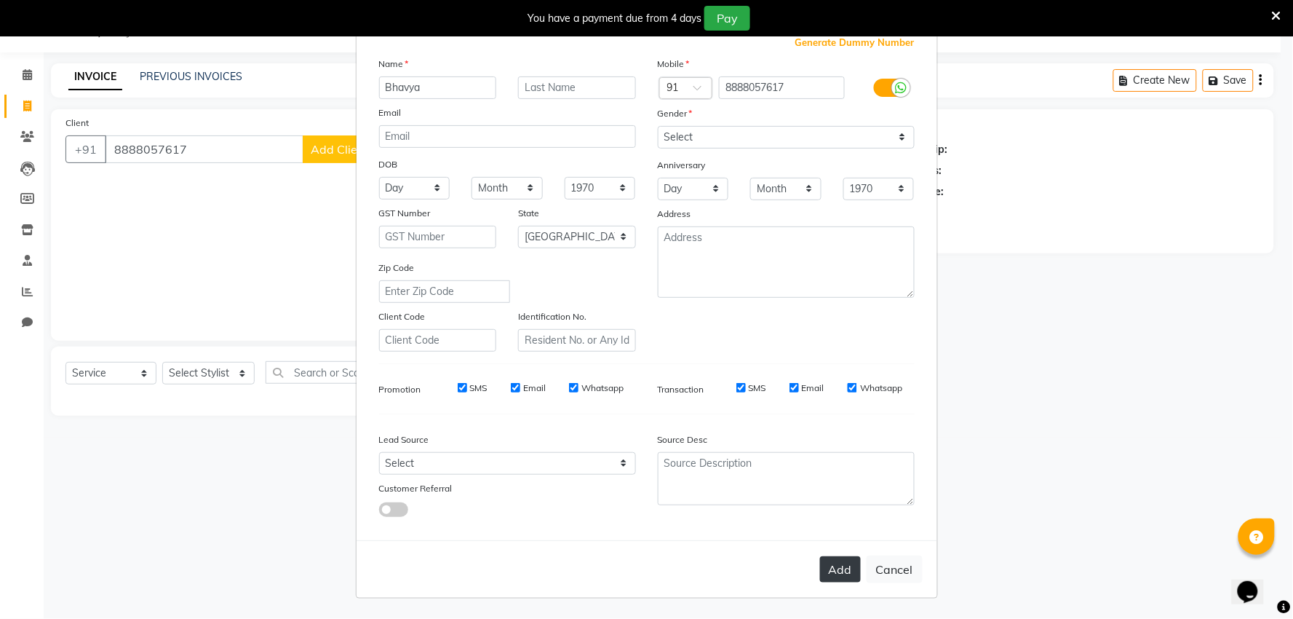
click at [838, 577] on button "Add" at bounding box center [840, 569] width 41 height 26
select select
select select "null"
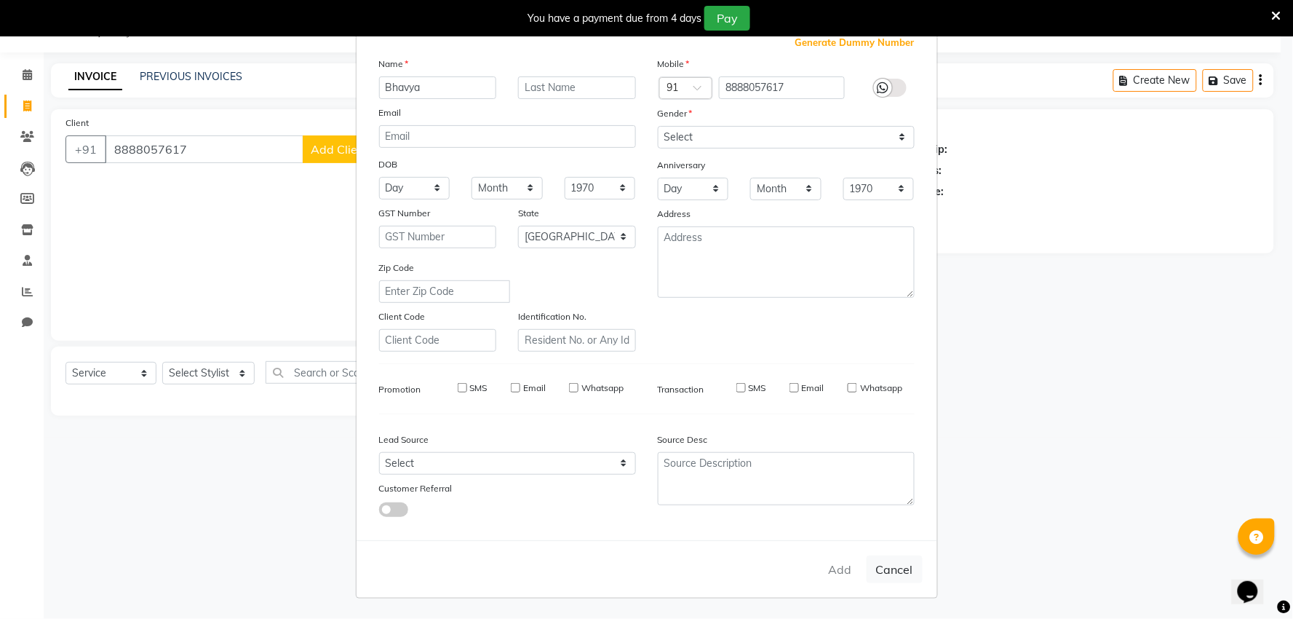
select select
checkbox input "false"
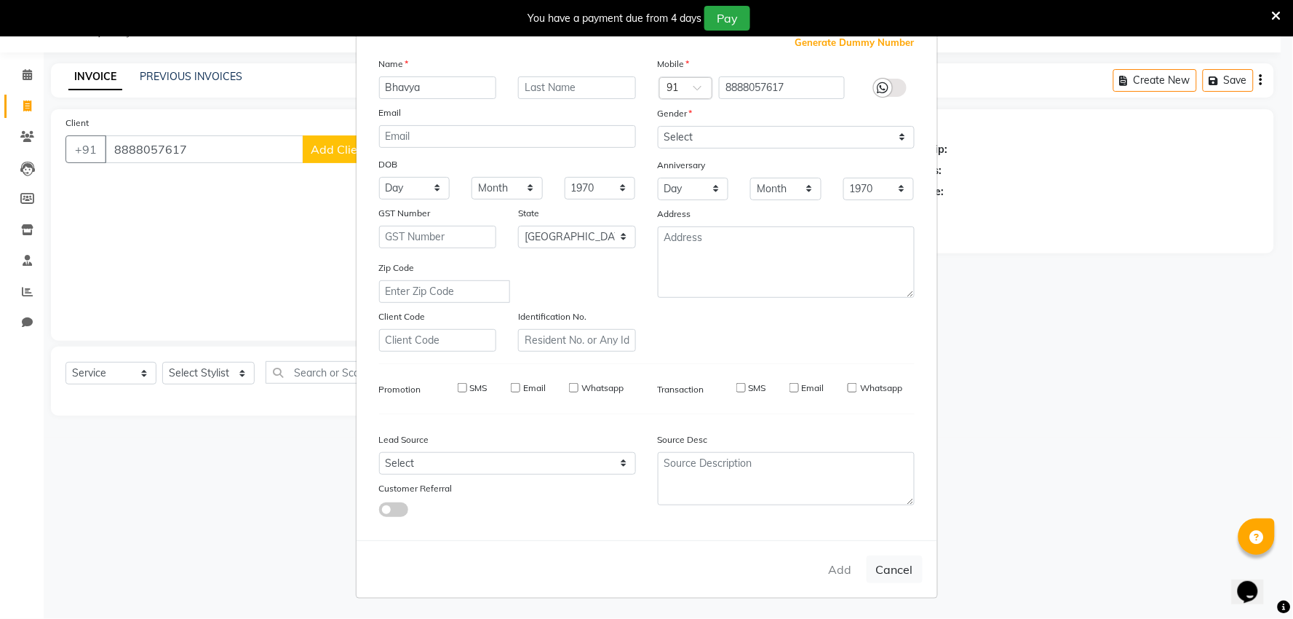
checkbox input "false"
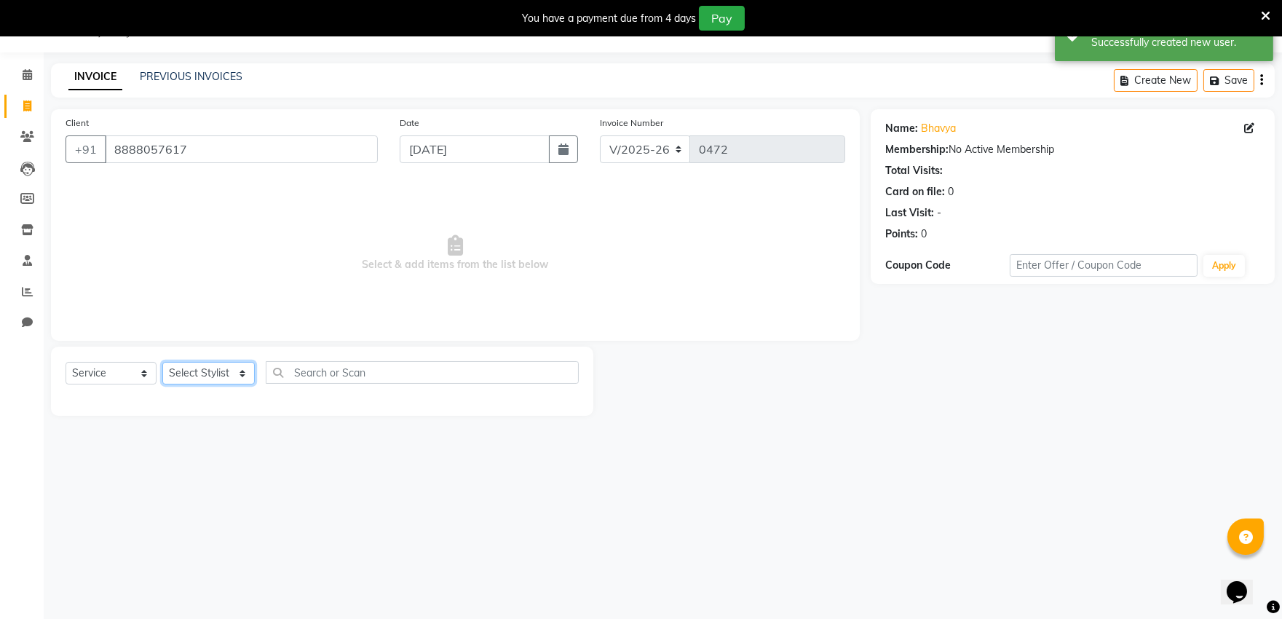
drag, startPoint x: 235, startPoint y: 368, endPoint x: 242, endPoint y: 374, distance: 9.3
click at [236, 371] on select "Select Stylist abhishek [PERSON_NAME] [PERSON_NAME] Outlet Manager [PERSON_NAME…" at bounding box center [208, 373] width 92 height 23
select select "57881"
click at [162, 362] on select "Select Stylist abhishek [PERSON_NAME] [PERSON_NAME] Outlet Manager [PERSON_NAME…" at bounding box center [208, 373] width 92 height 23
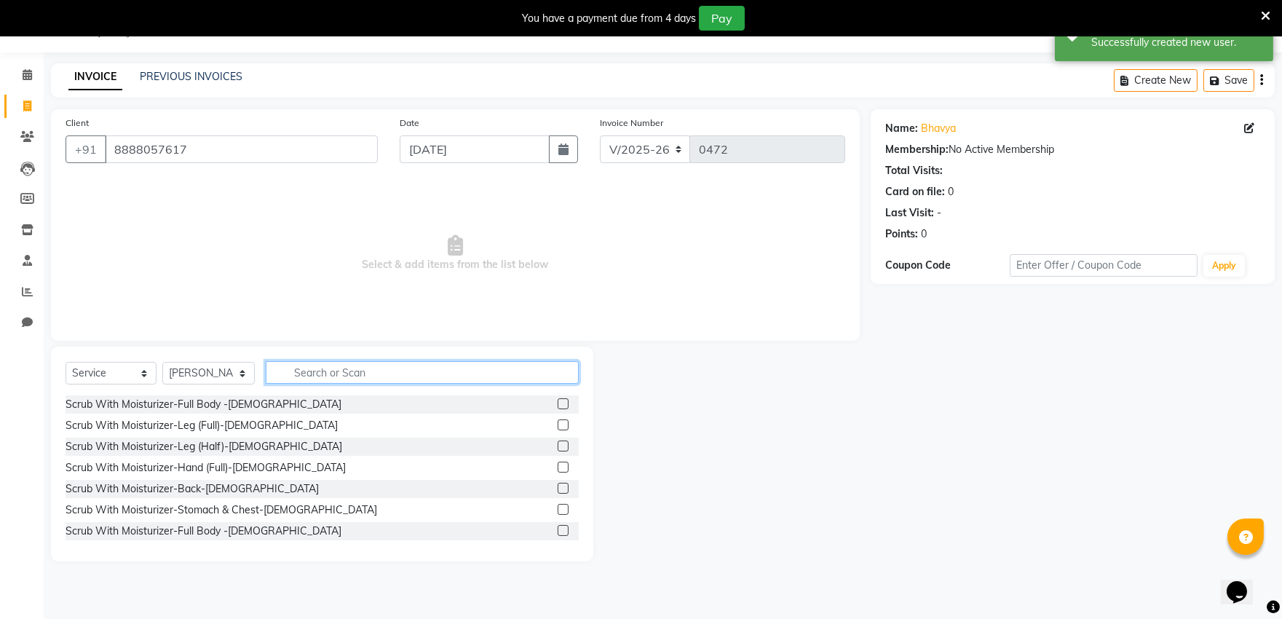
click at [338, 365] on input "text" at bounding box center [422, 372] width 313 height 23
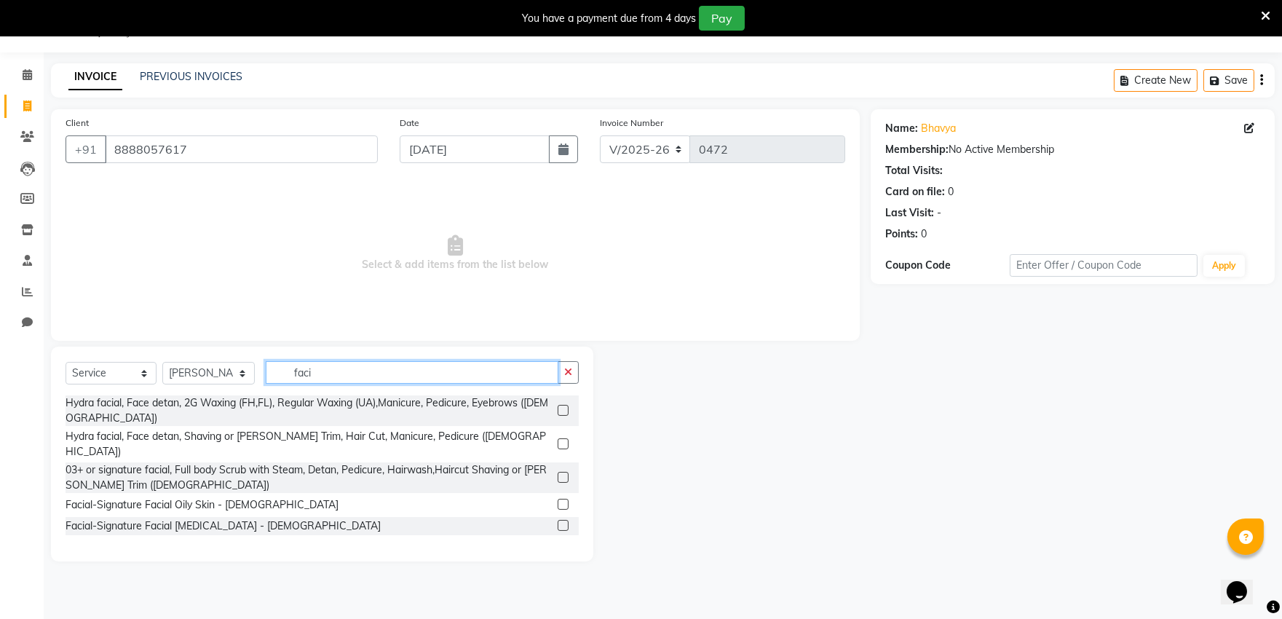
type input "faci"
click at [557, 520] on label at bounding box center [562, 525] width 11 height 11
click at [557, 521] on input "checkbox" at bounding box center [561, 525] width 9 height 9
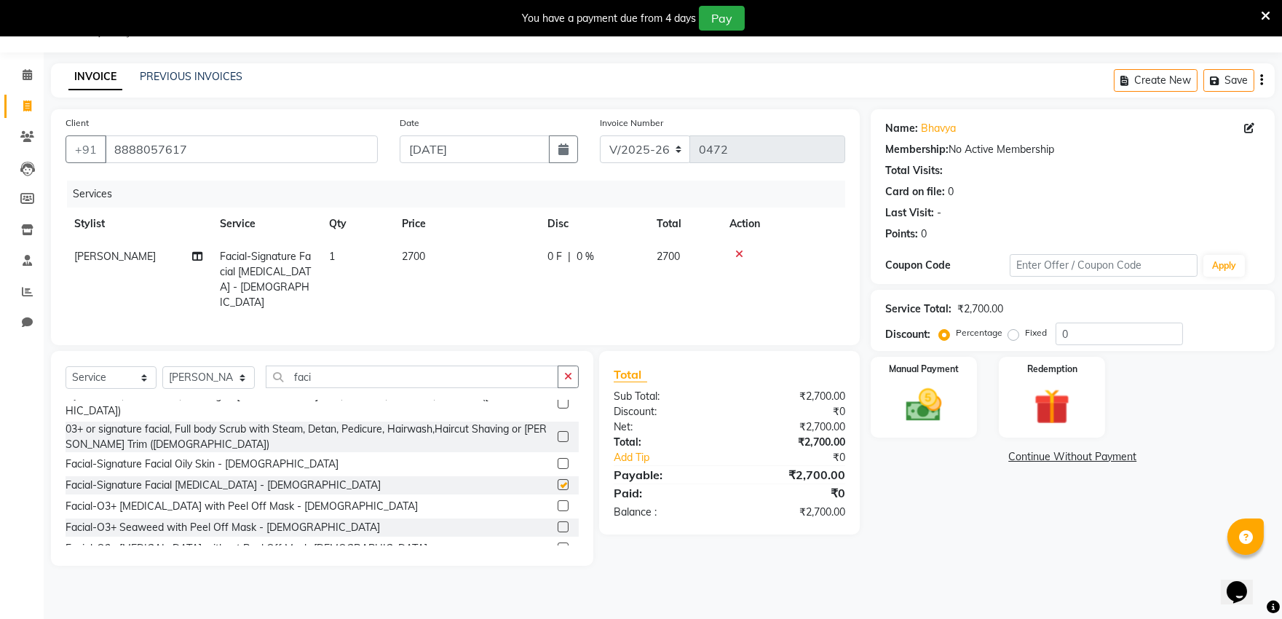
checkbox input "false"
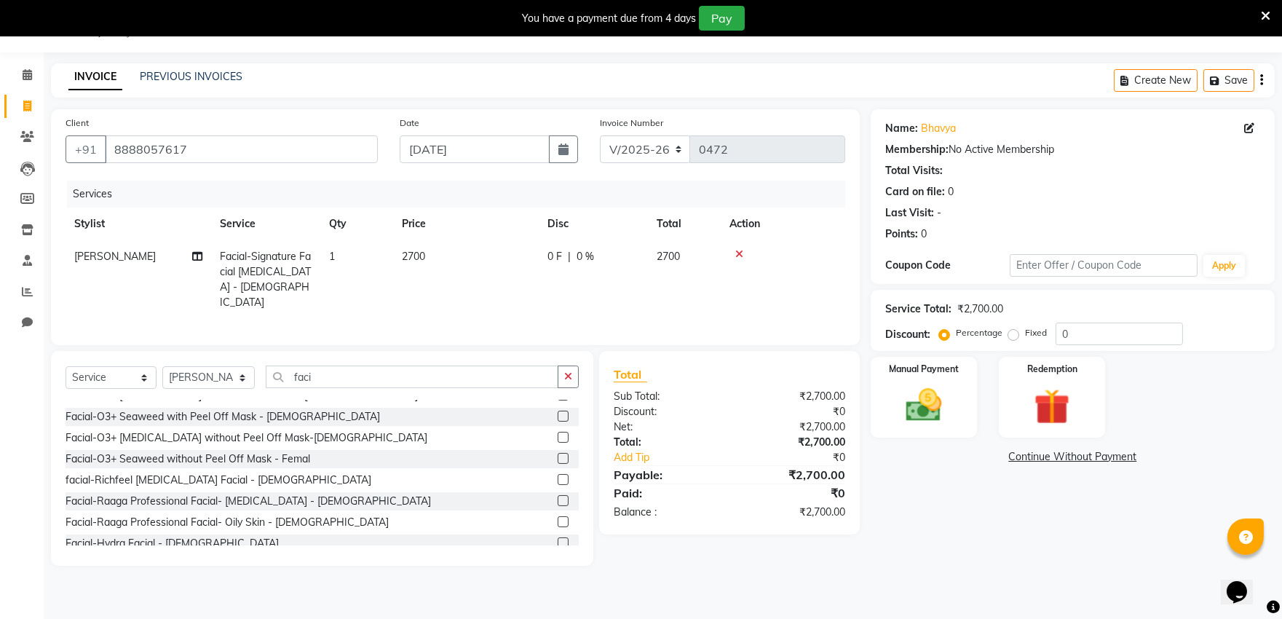
scroll to position [162, 0]
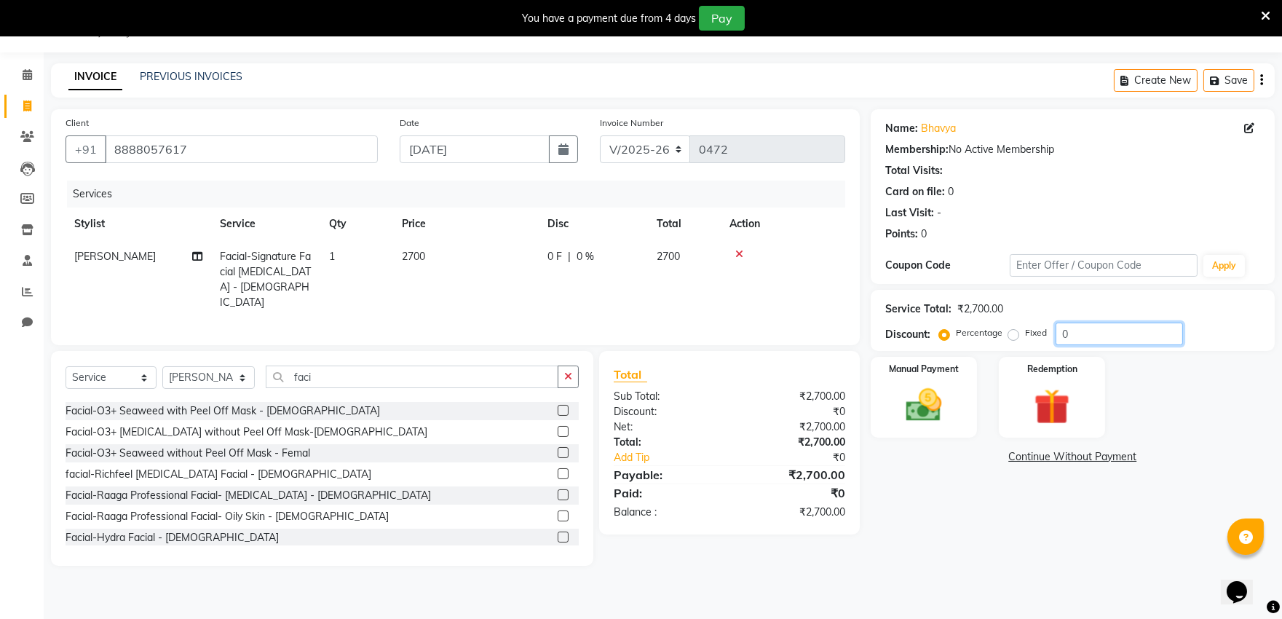
click at [1092, 337] on input "0" at bounding box center [1118, 333] width 127 height 23
type input "30"
click at [991, 566] on main "INVOICE PREVIOUS INVOICES Create New Save Client [PHONE_NUMBER] Date [DATE] Inv…" at bounding box center [663, 325] width 1238 height 524
click at [927, 410] on img at bounding box center [923, 405] width 60 height 43
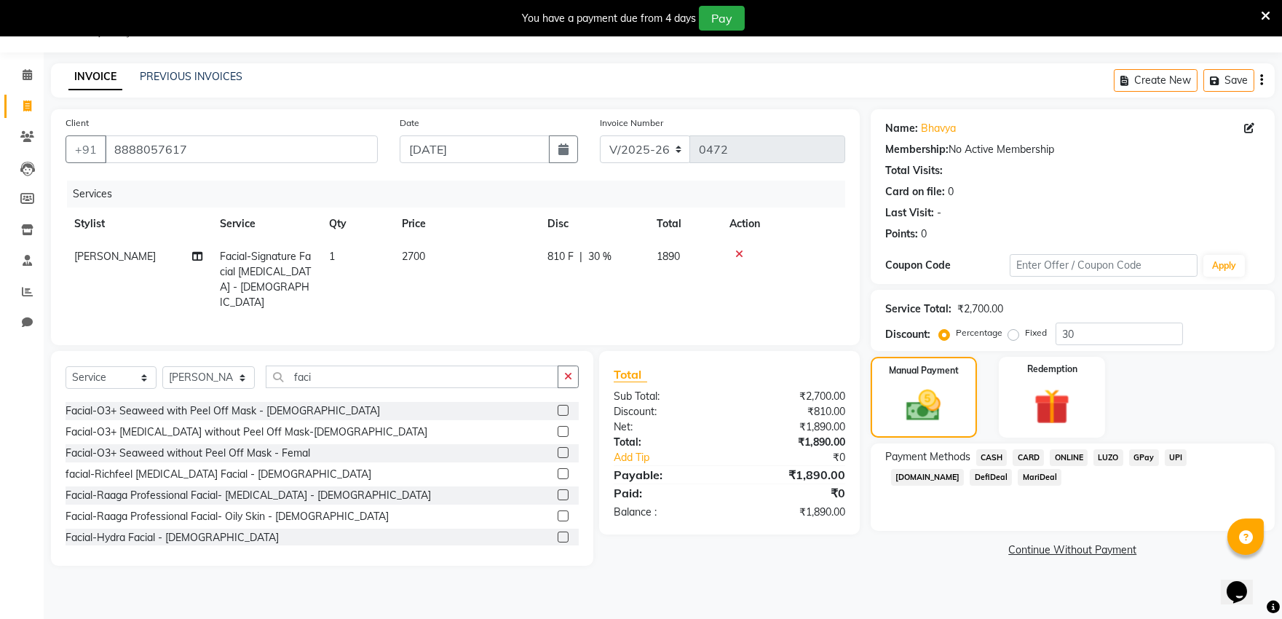
click at [985, 456] on span "CASH" at bounding box center [991, 457] width 31 height 17
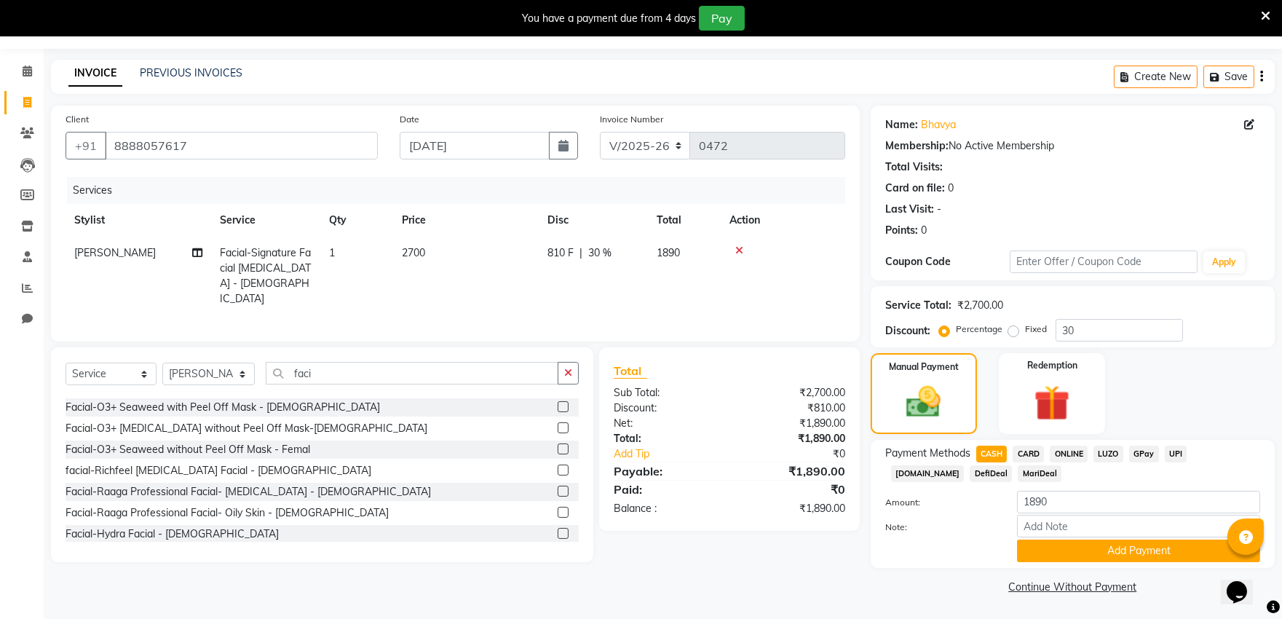
scroll to position [41, 0]
click at [1081, 549] on button "Add Payment" at bounding box center [1138, 550] width 243 height 23
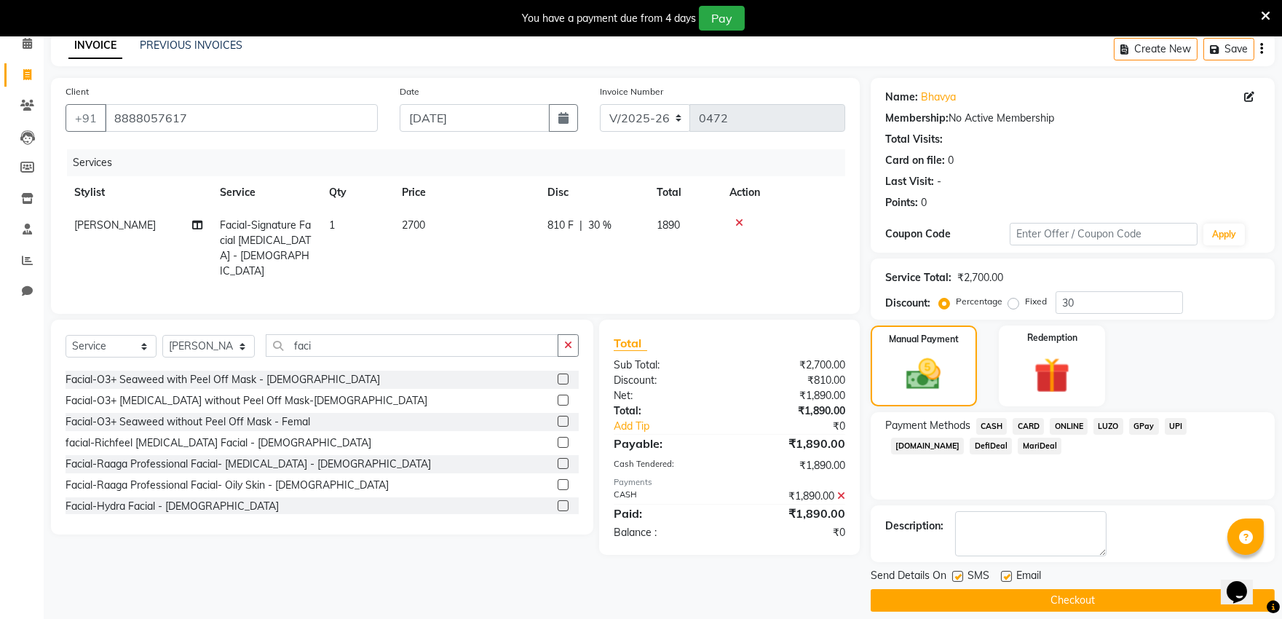
scroll to position [82, 0]
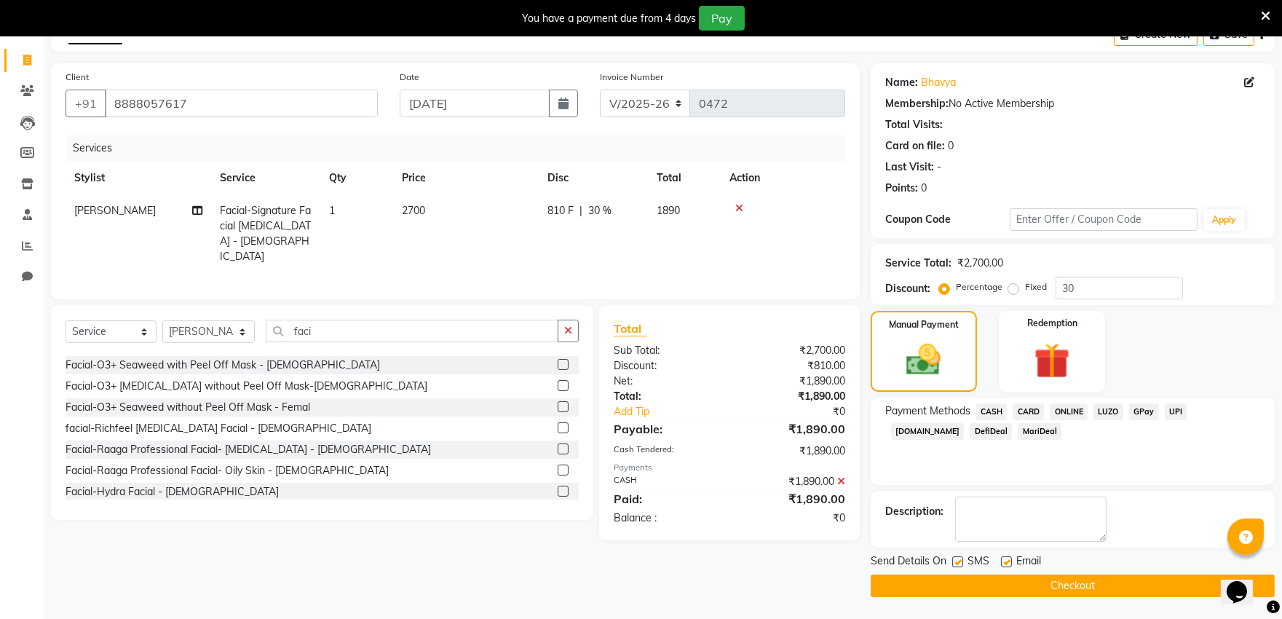
click at [968, 587] on button "Checkout" at bounding box center [1072, 585] width 404 height 23
